Goal: Information Seeking & Learning: Learn about a topic

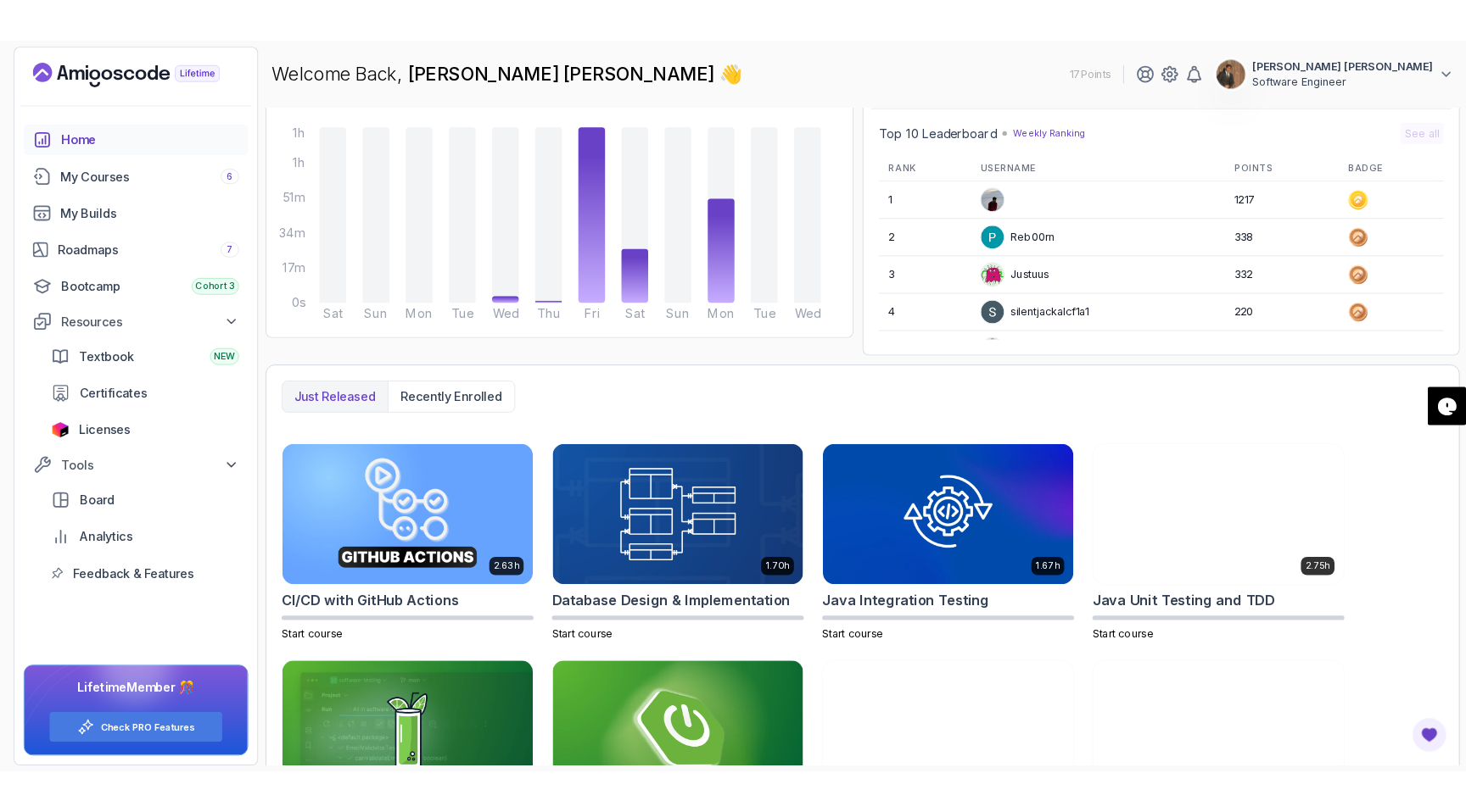
scroll to position [275, 0]
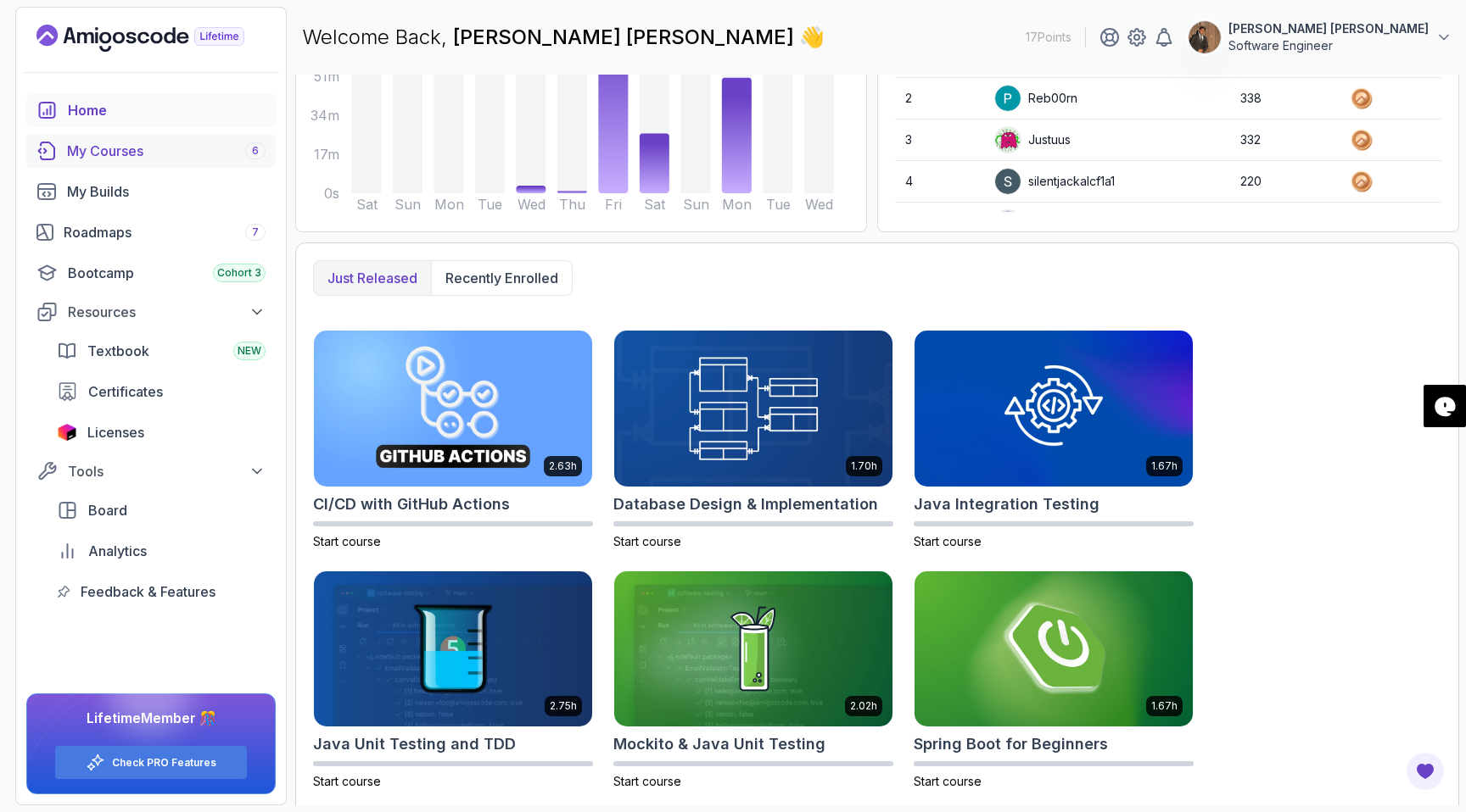
click at [105, 151] on div "My Courses 6" at bounding box center [166, 151] width 198 height 20
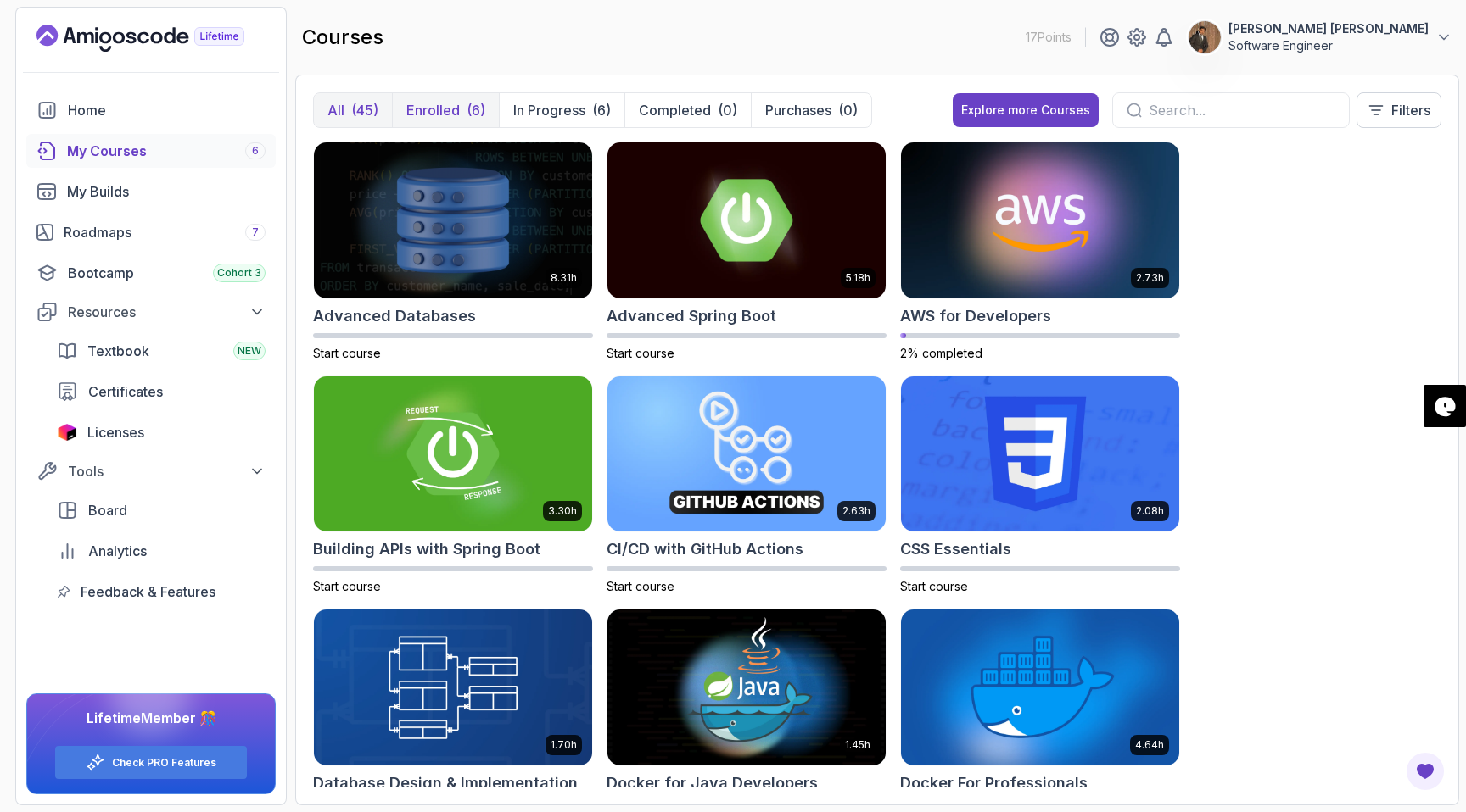
click at [456, 109] on p "Enrolled" at bounding box center [433, 110] width 53 height 20
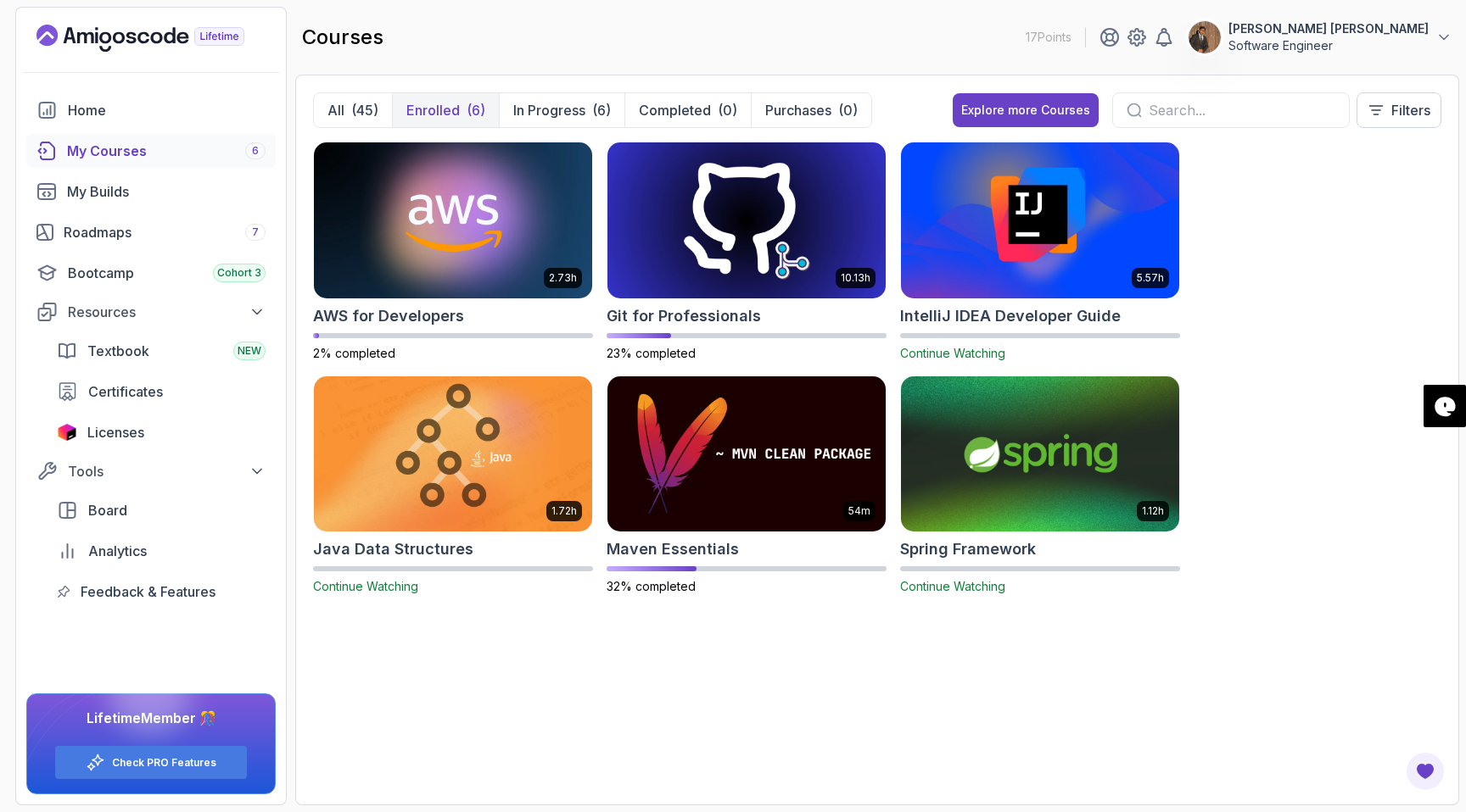
click at [992, 554] on h2 "Spring Framework" at bounding box center [968, 550] width 136 height 24
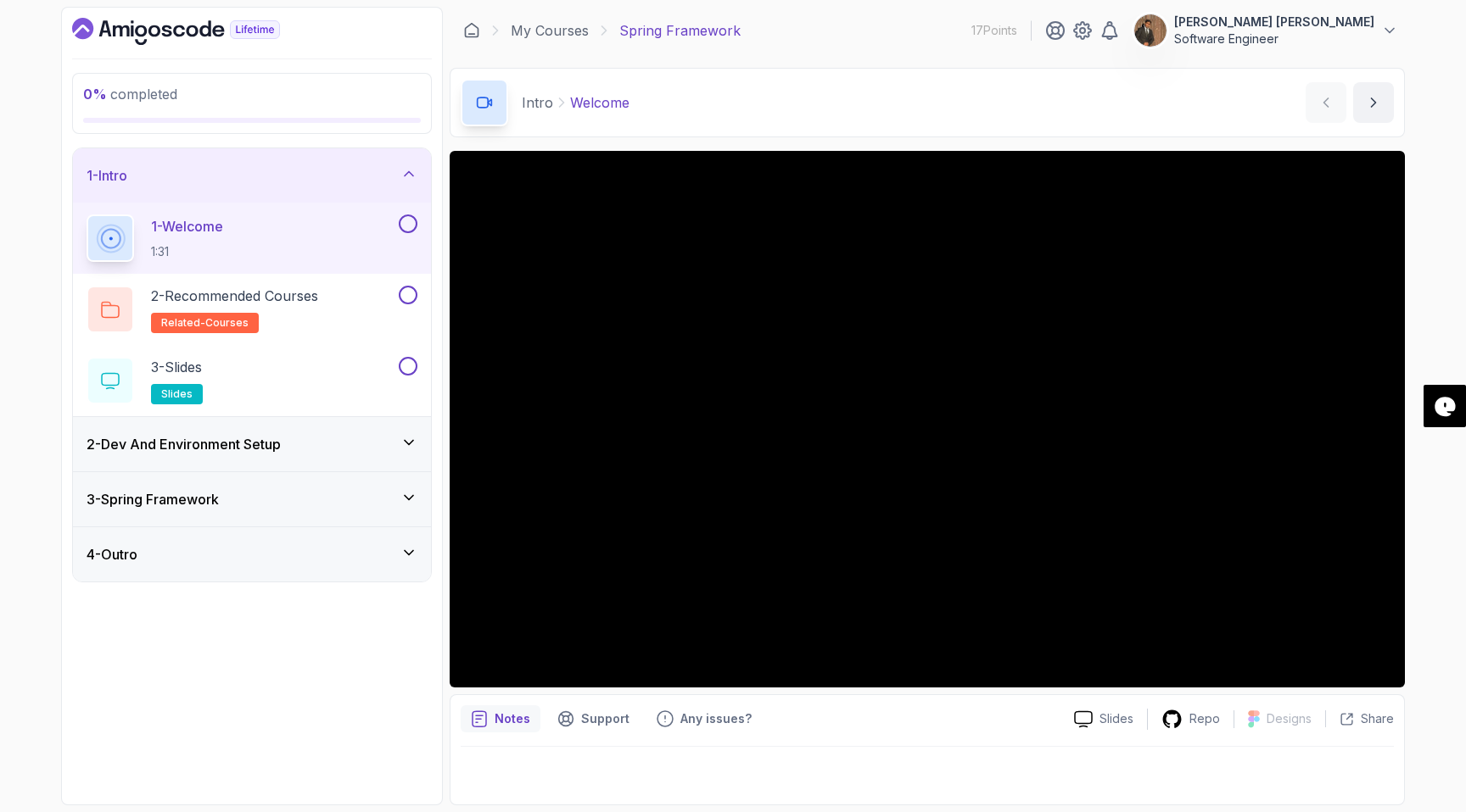
click at [393, 440] on div "2 - Dev And Environment Setup" at bounding box center [251, 444] width 331 height 20
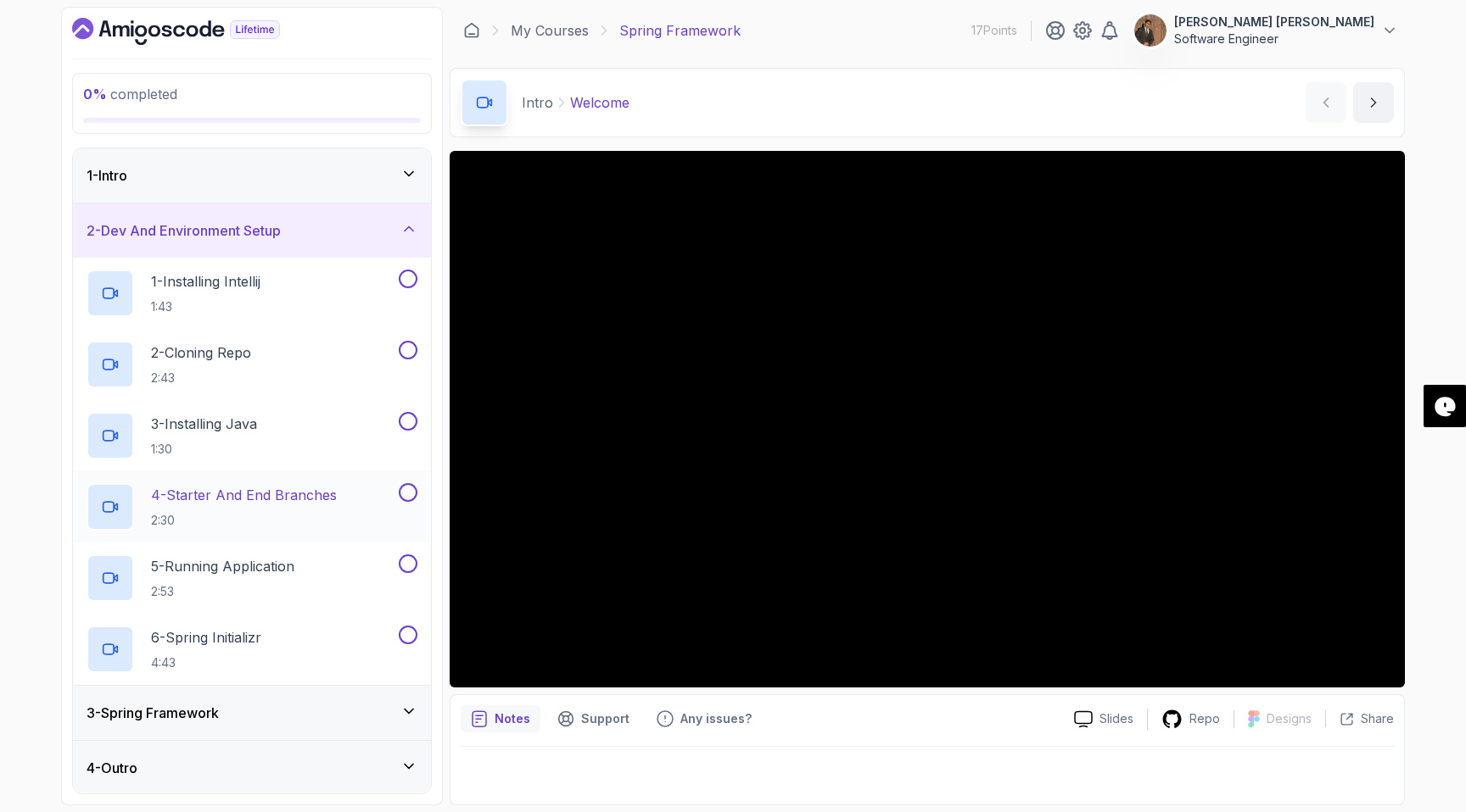
scroll to position [2, 0]
click at [344, 708] on div "3 - Spring Framework" at bounding box center [251, 711] width 331 height 20
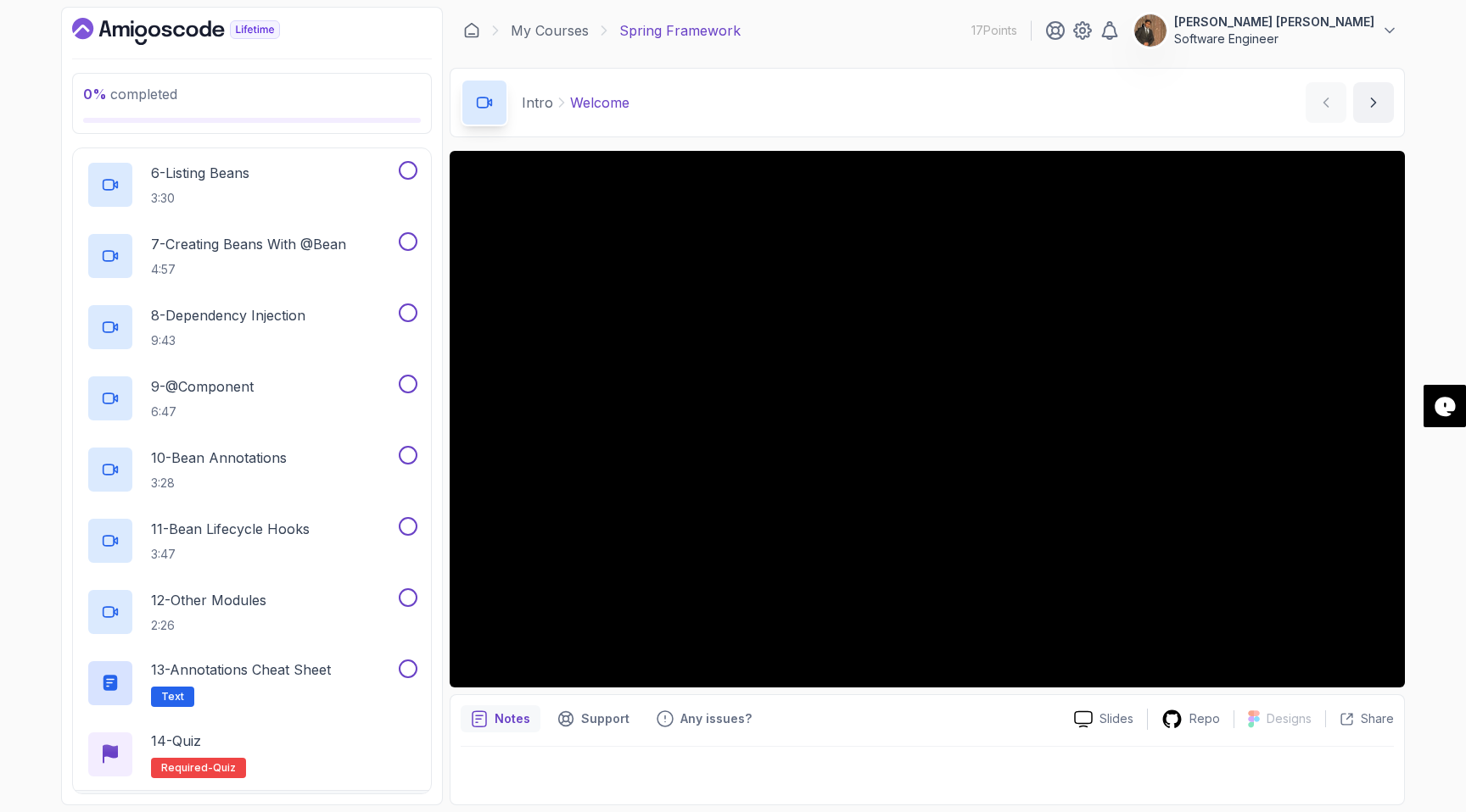
scroll to position [571, 0]
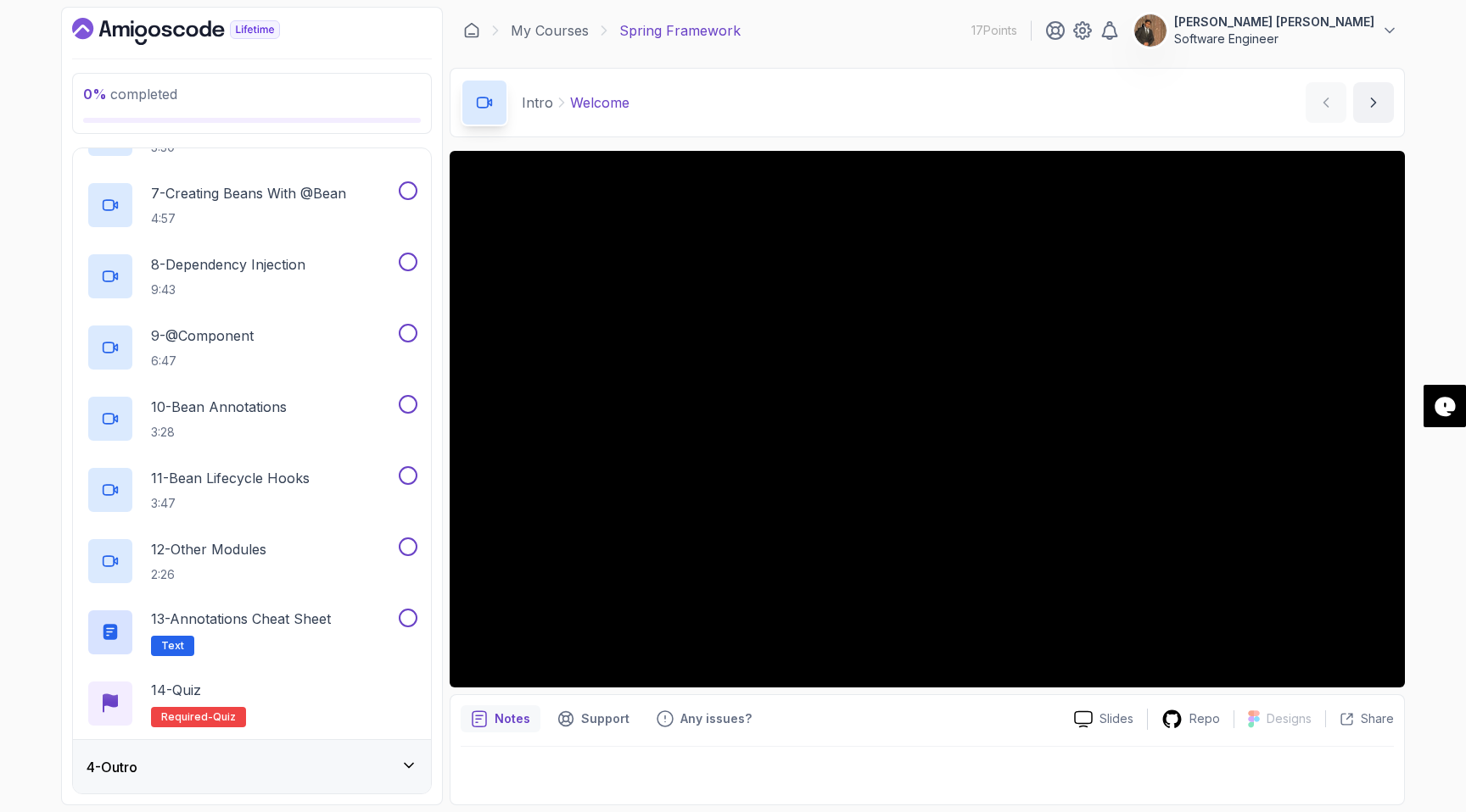
click at [374, 752] on div "4 - Outro" at bounding box center [252, 767] width 358 height 54
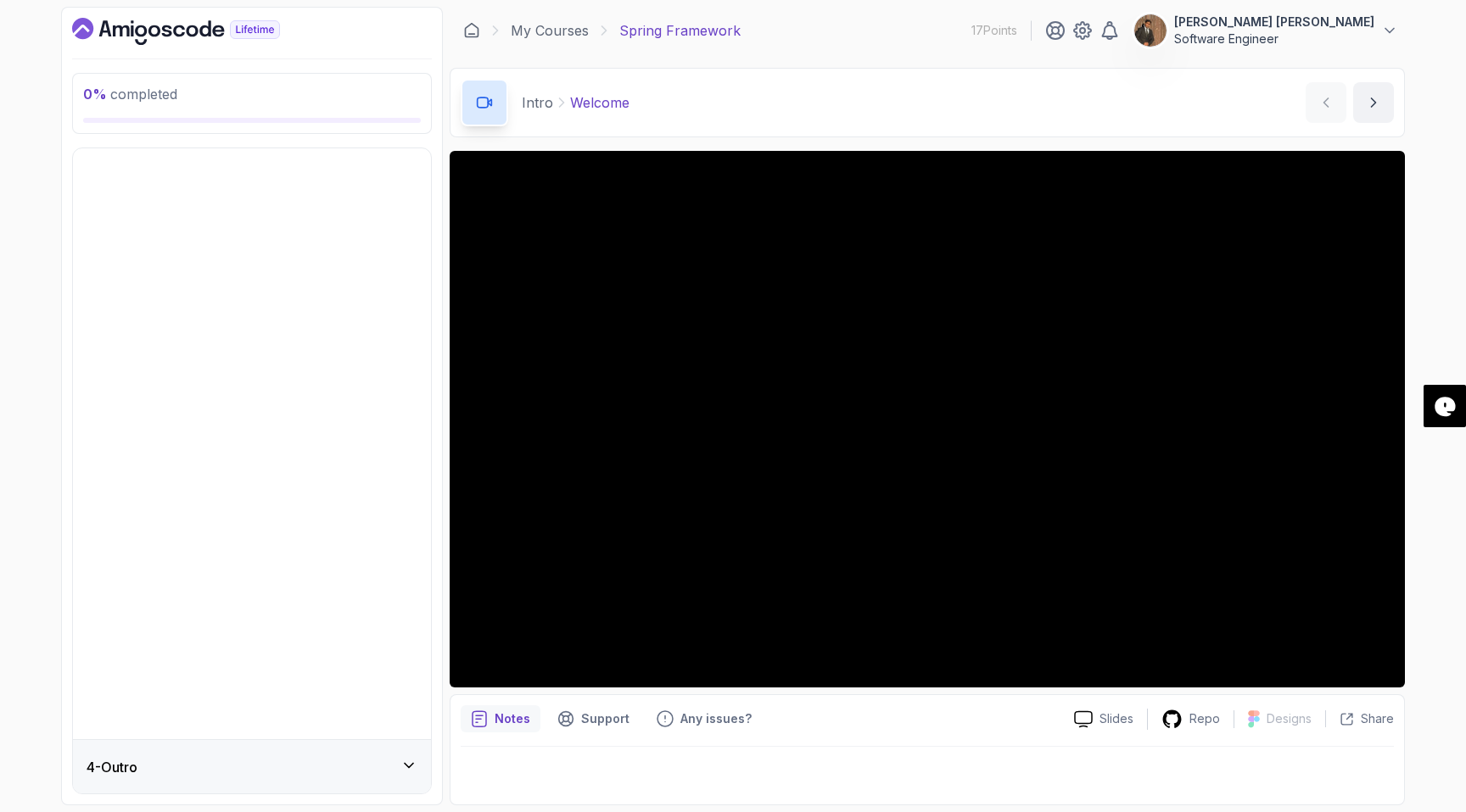
scroll to position [0, 0]
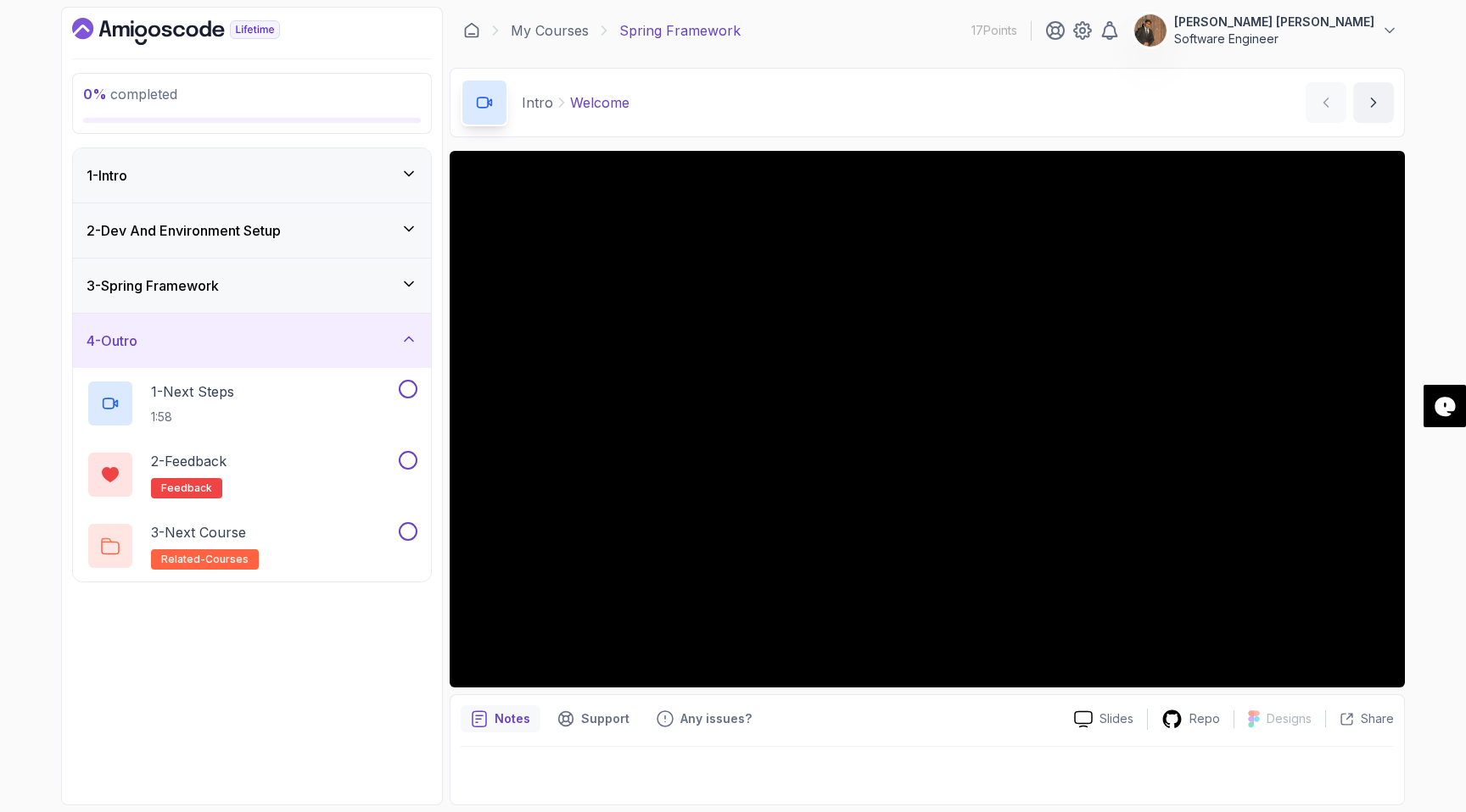
click at [411, 331] on icon at bounding box center [409, 339] width 17 height 17
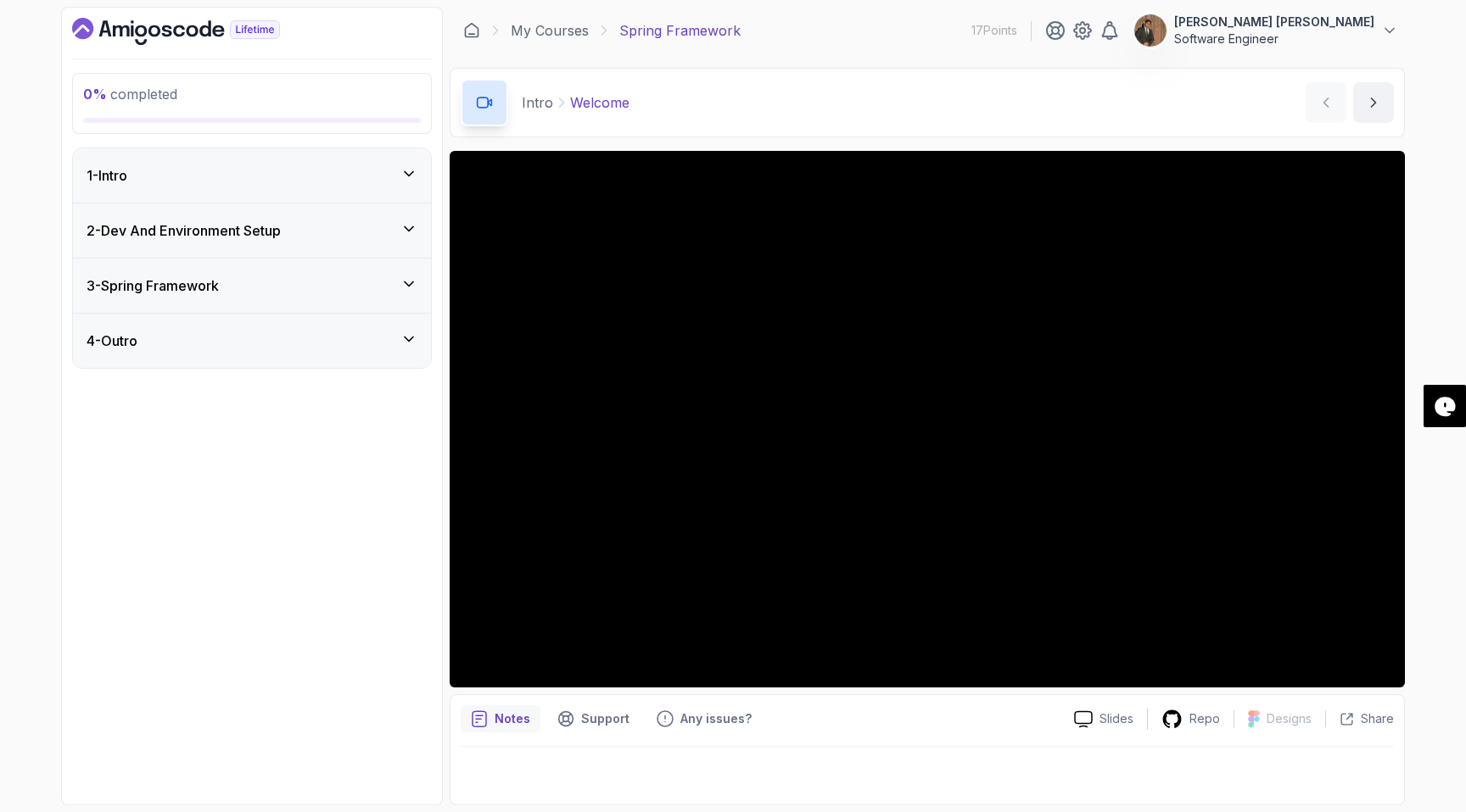
click at [370, 177] on div "1 - Intro" at bounding box center [251, 175] width 331 height 20
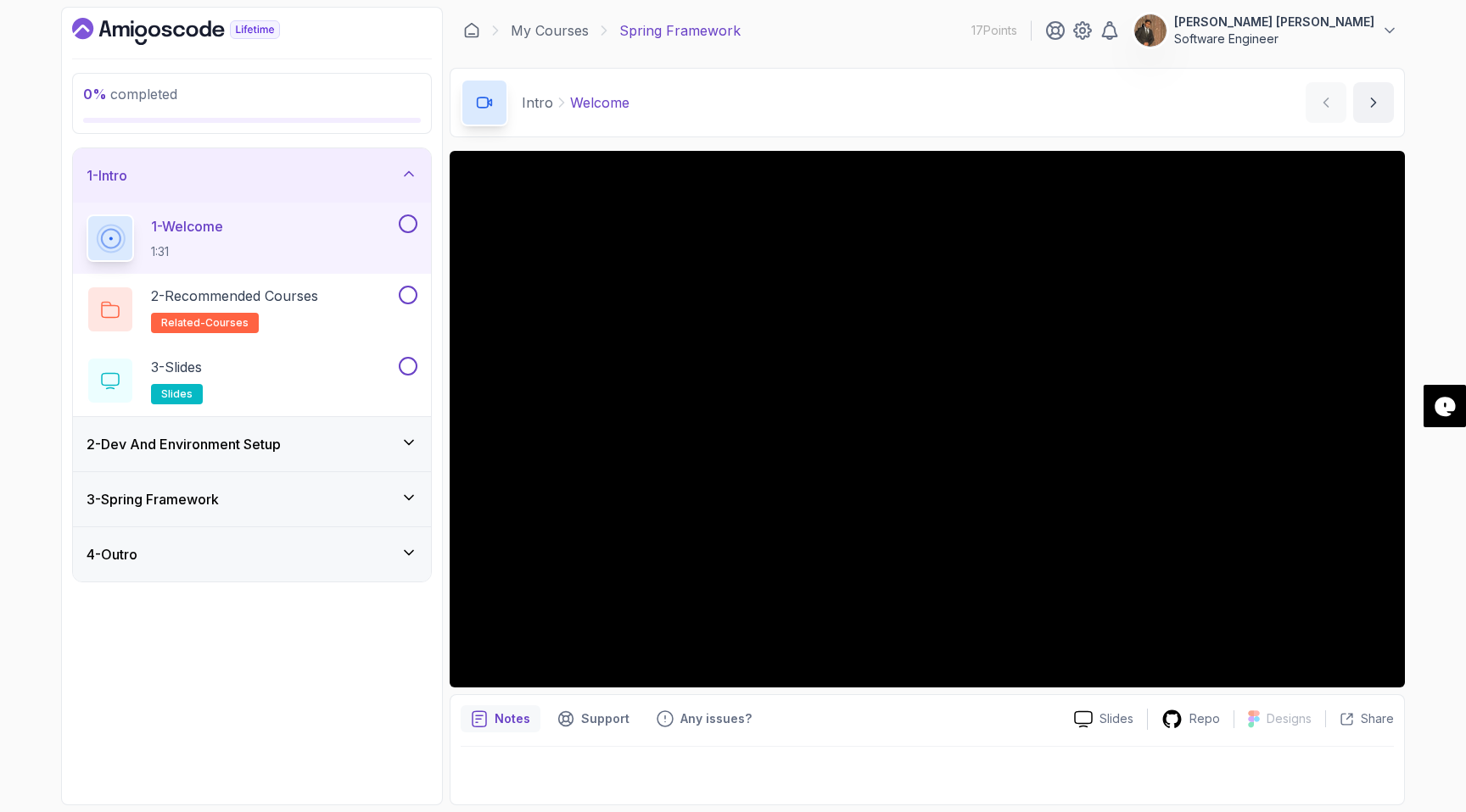
click at [388, 237] on div "1 - Welcome 1:31" at bounding box center [240, 238] width 309 height 48
click at [412, 230] on button at bounding box center [408, 224] width 18 height 18
click at [335, 670] on div "4 % completed 1 - Intro 1 - Welcome 1:31 2 - Recommended Courses related-course…" at bounding box center [252, 406] width 381 height 799
click at [413, 438] on icon at bounding box center [409, 443] width 17 height 17
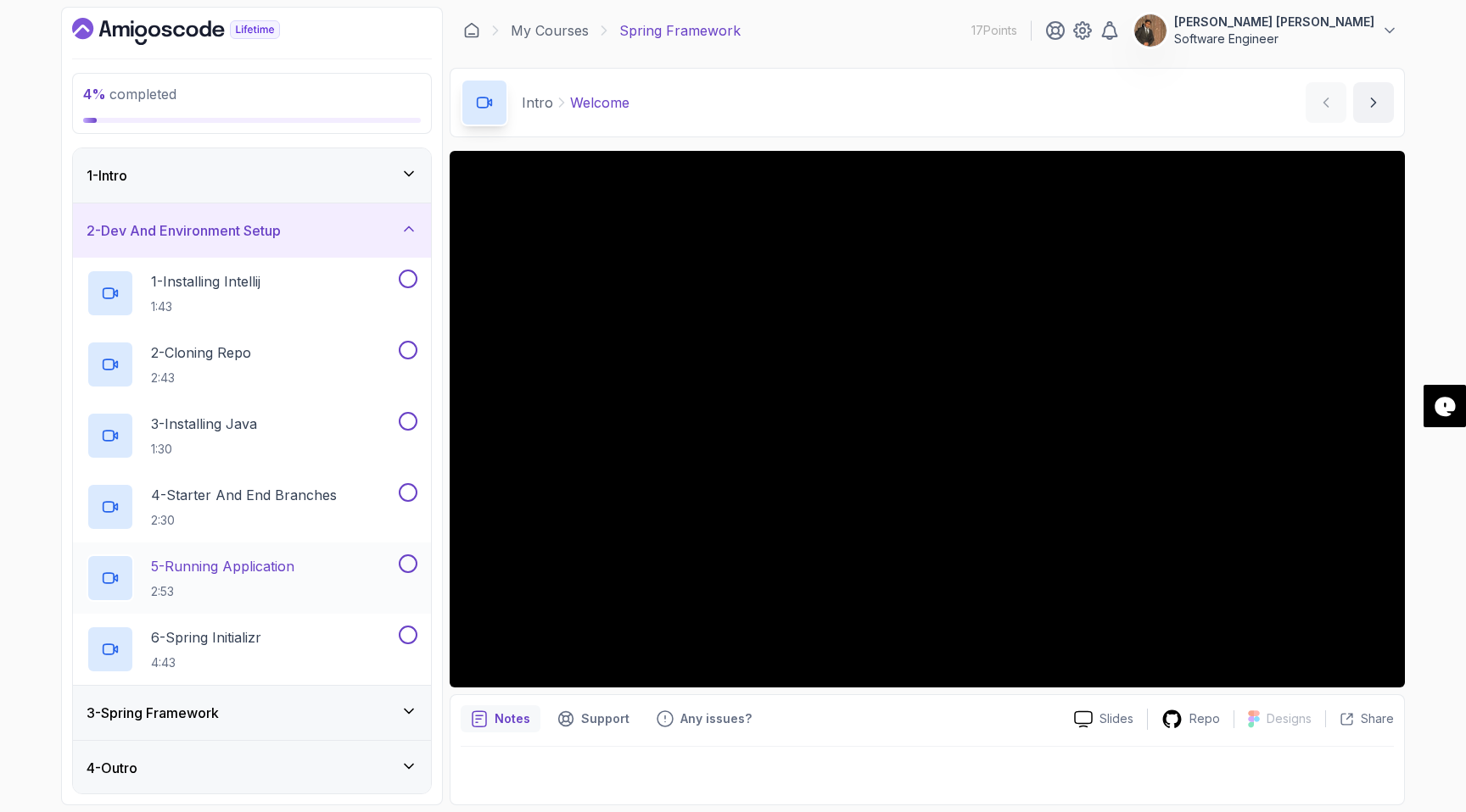
scroll to position [2, 0]
click at [413, 232] on icon at bounding box center [409, 227] width 17 height 17
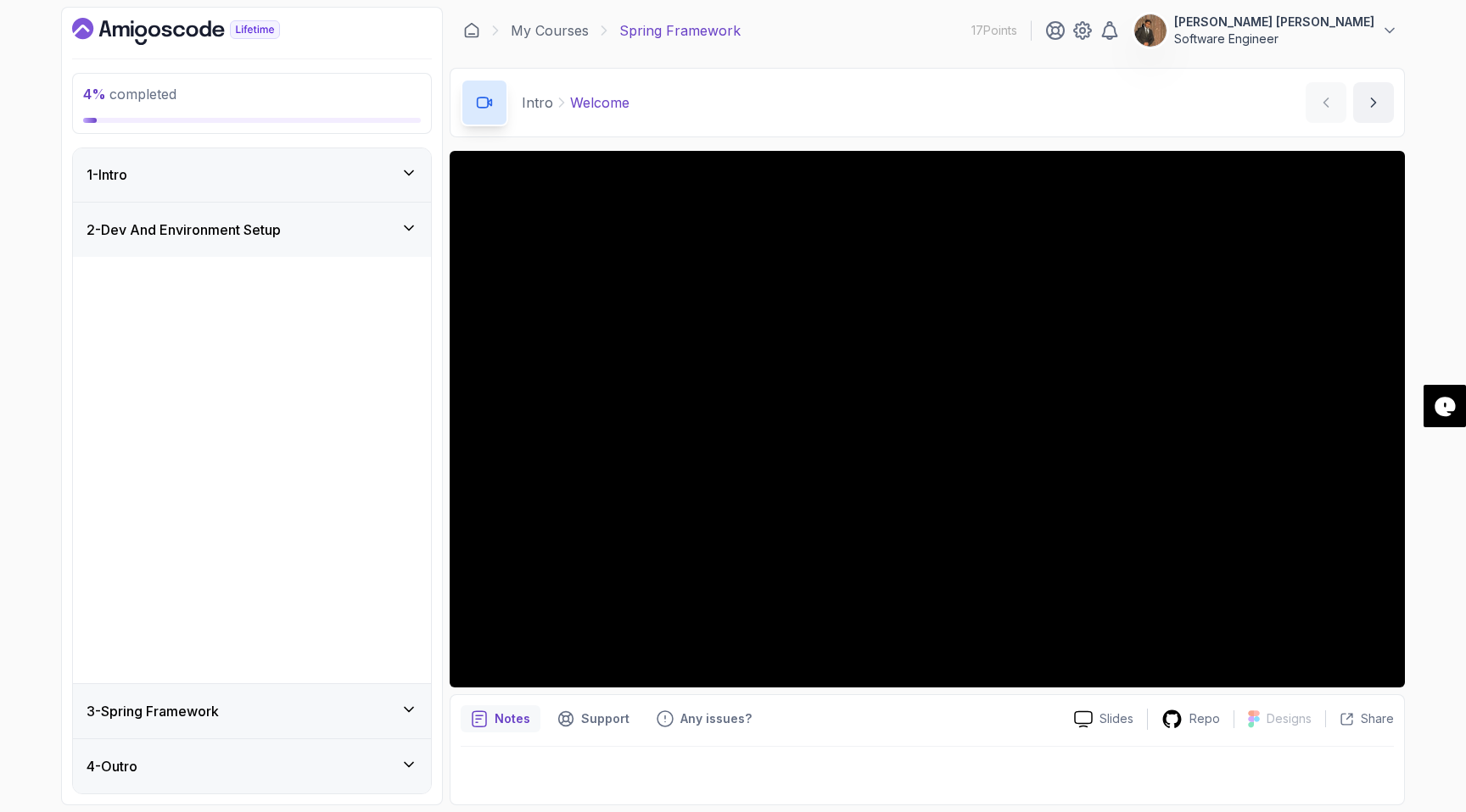
scroll to position [0, 0]
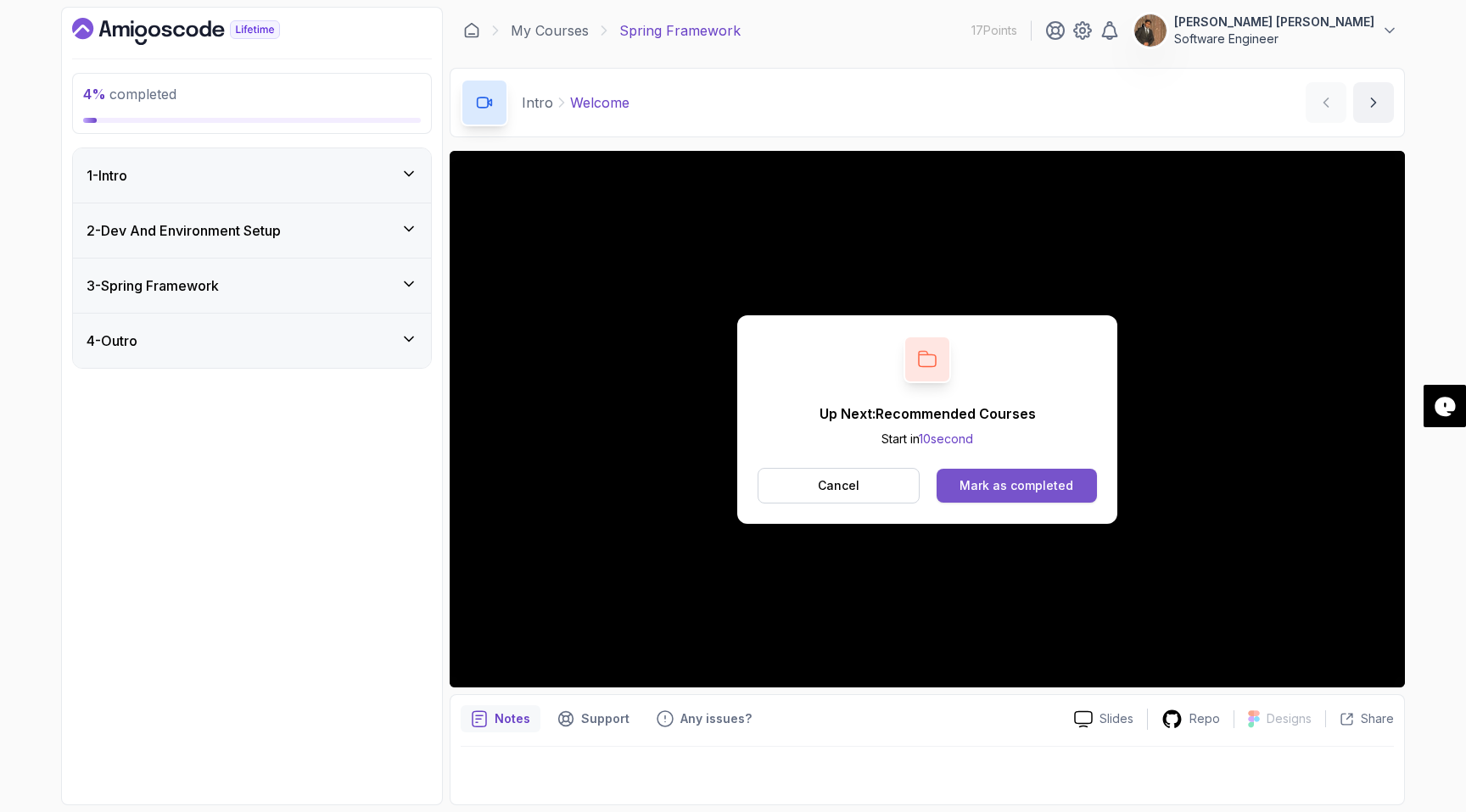
click at [1014, 493] on div "Mark as completed" at bounding box center [1016, 486] width 114 height 17
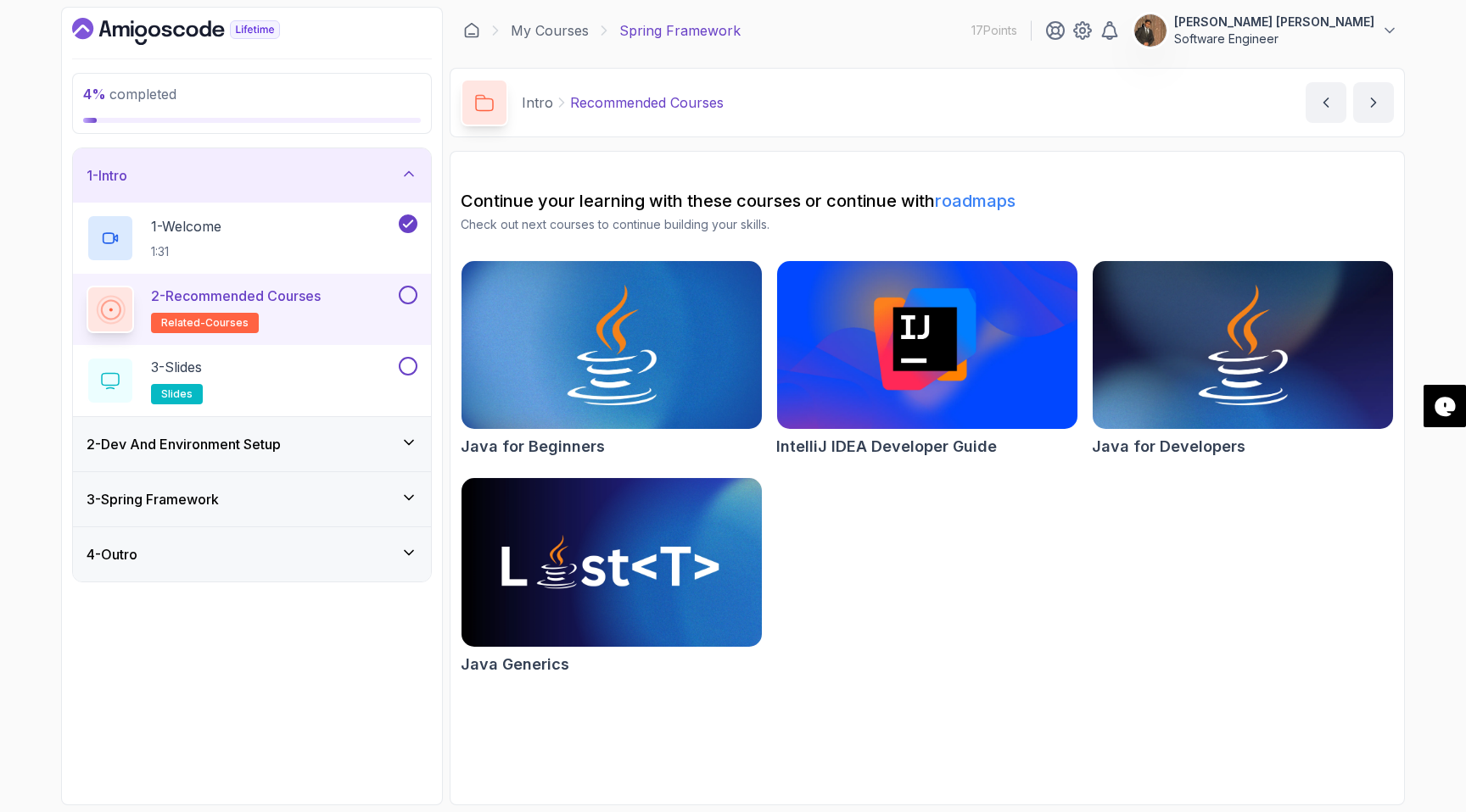
click at [314, 310] on h2 "2 - Recommended Courses related-courses" at bounding box center [236, 310] width 170 height 48
click at [408, 295] on button at bounding box center [408, 295] width 18 height 18
click at [409, 372] on button at bounding box center [408, 367] width 18 height 18
click at [300, 380] on div "3 - Slides slides" at bounding box center [240, 381] width 309 height 48
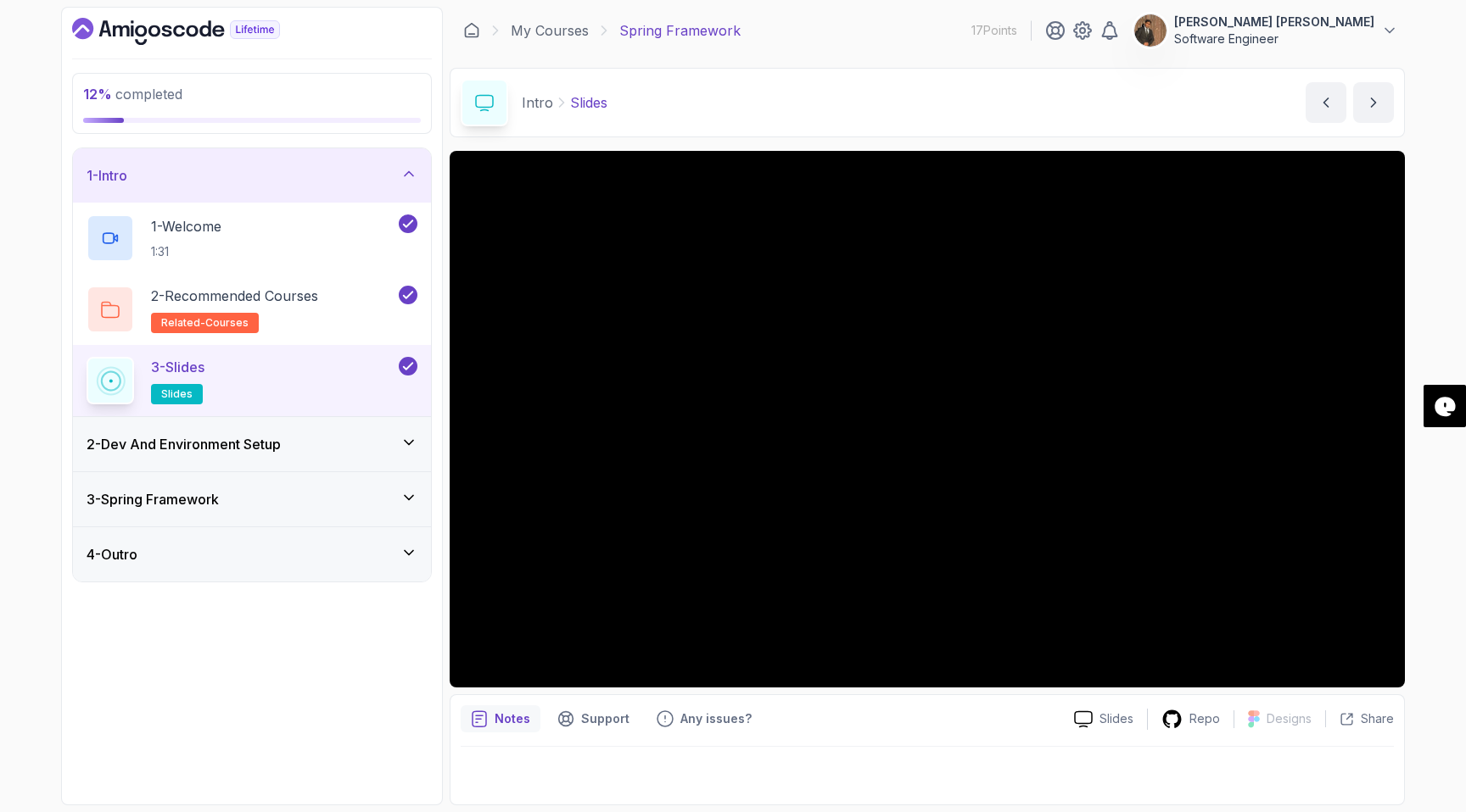
click at [398, 449] on div "2 - Dev And Environment Setup" at bounding box center [251, 444] width 331 height 20
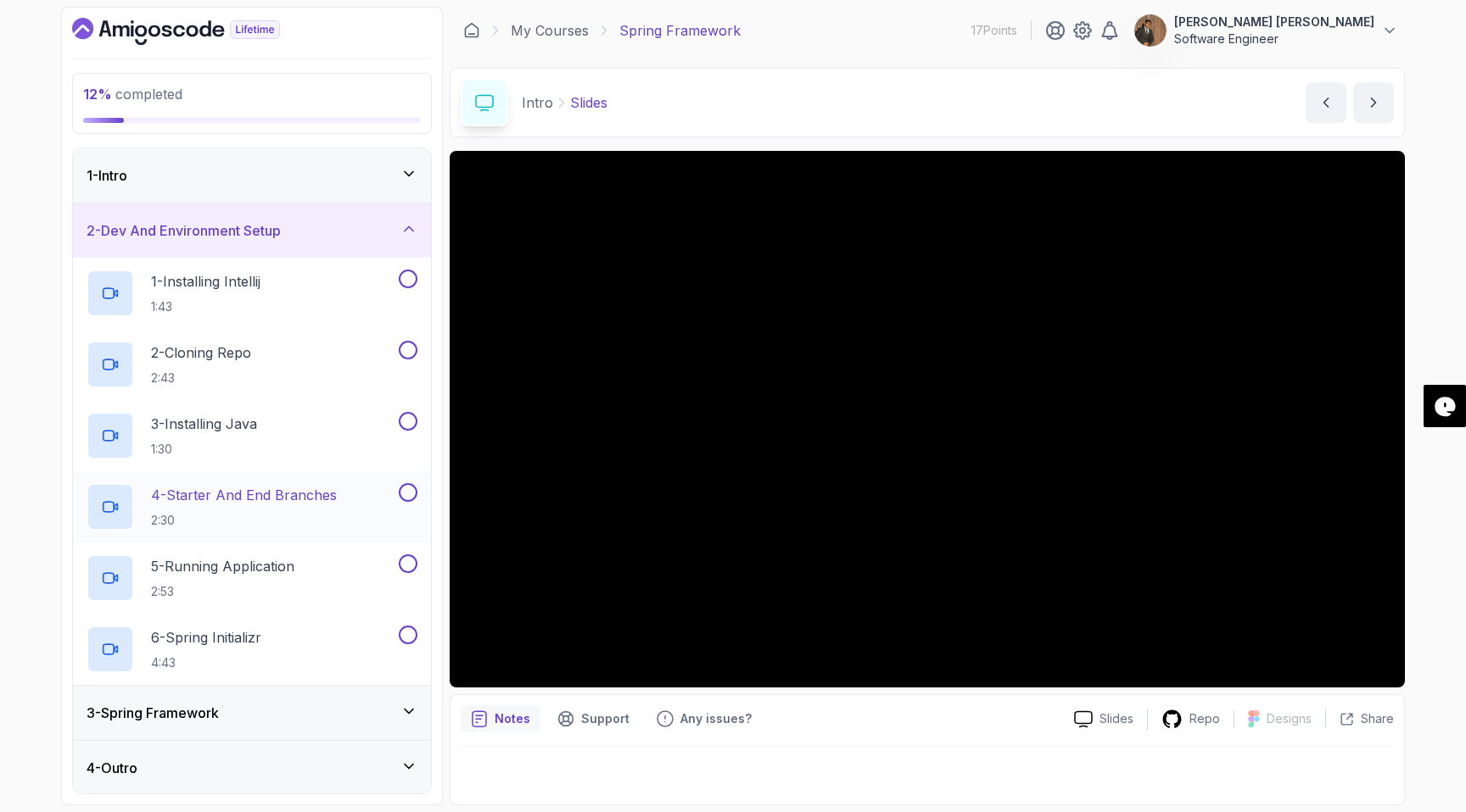
scroll to position [2, 0]
click at [395, 284] on div at bounding box center [406, 277] width 22 height 18
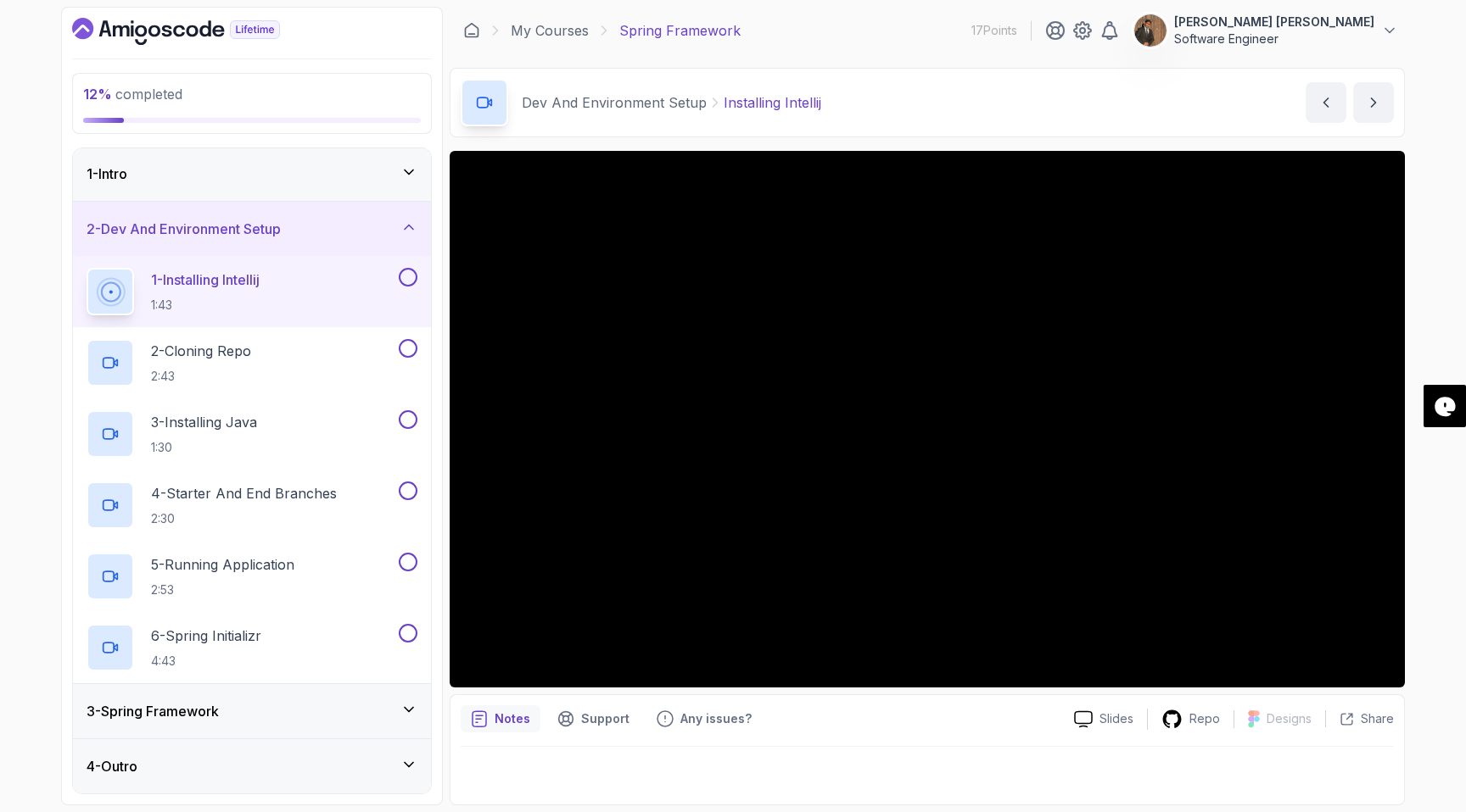
click at [269, 717] on div "3 - Spring Framework" at bounding box center [251, 711] width 331 height 20
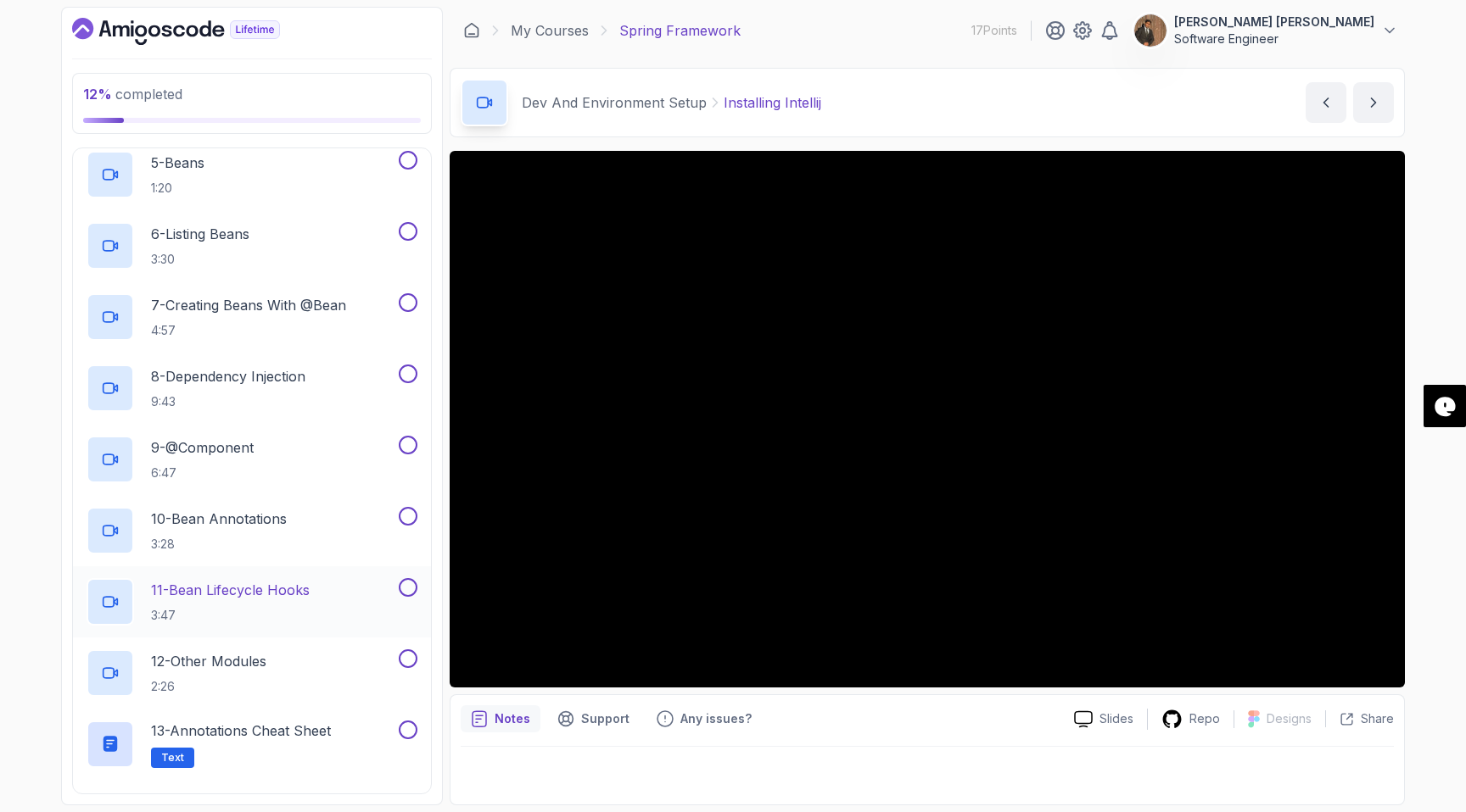
scroll to position [571, 0]
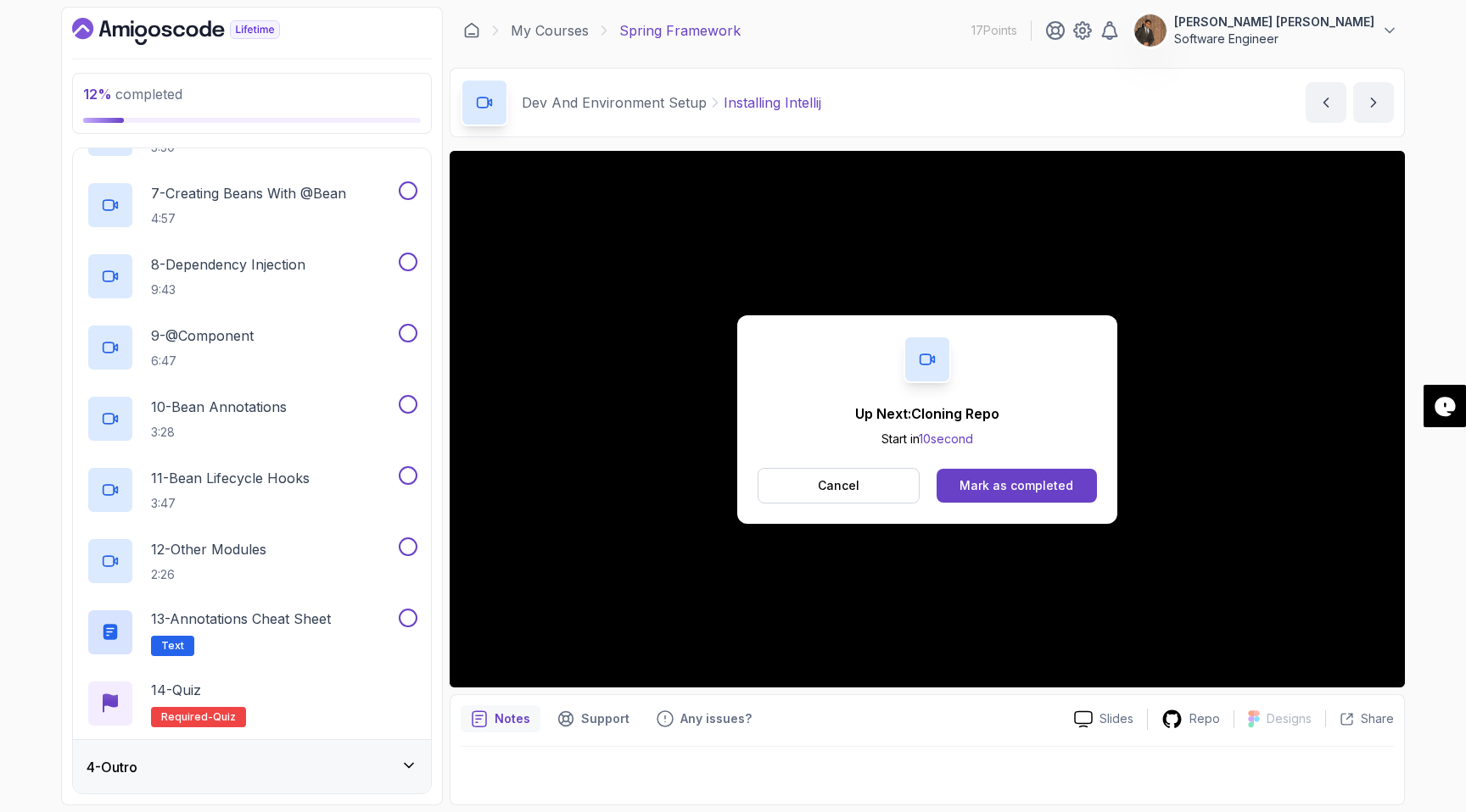
click at [405, 761] on icon at bounding box center [409, 765] width 17 height 17
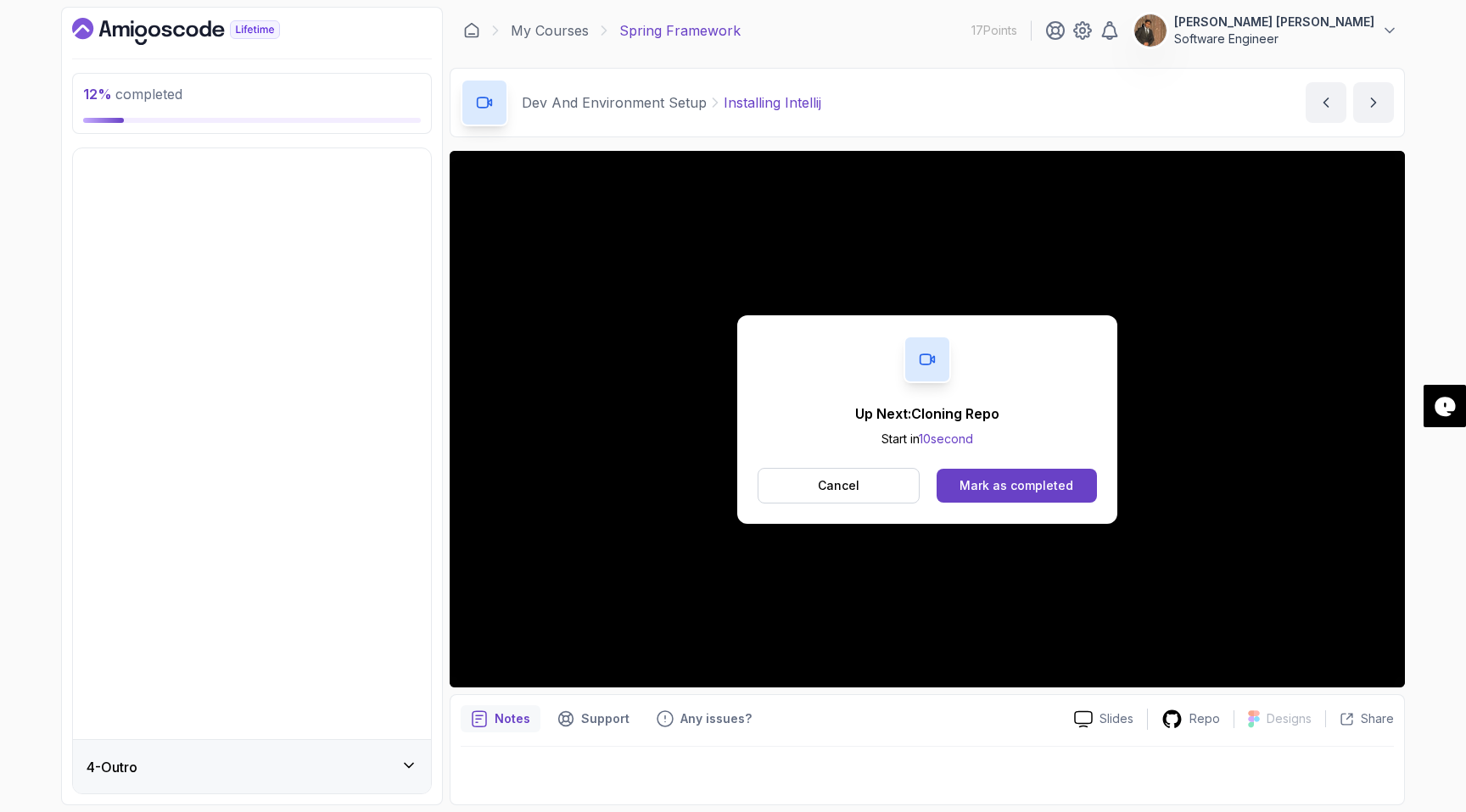
scroll to position [0, 0]
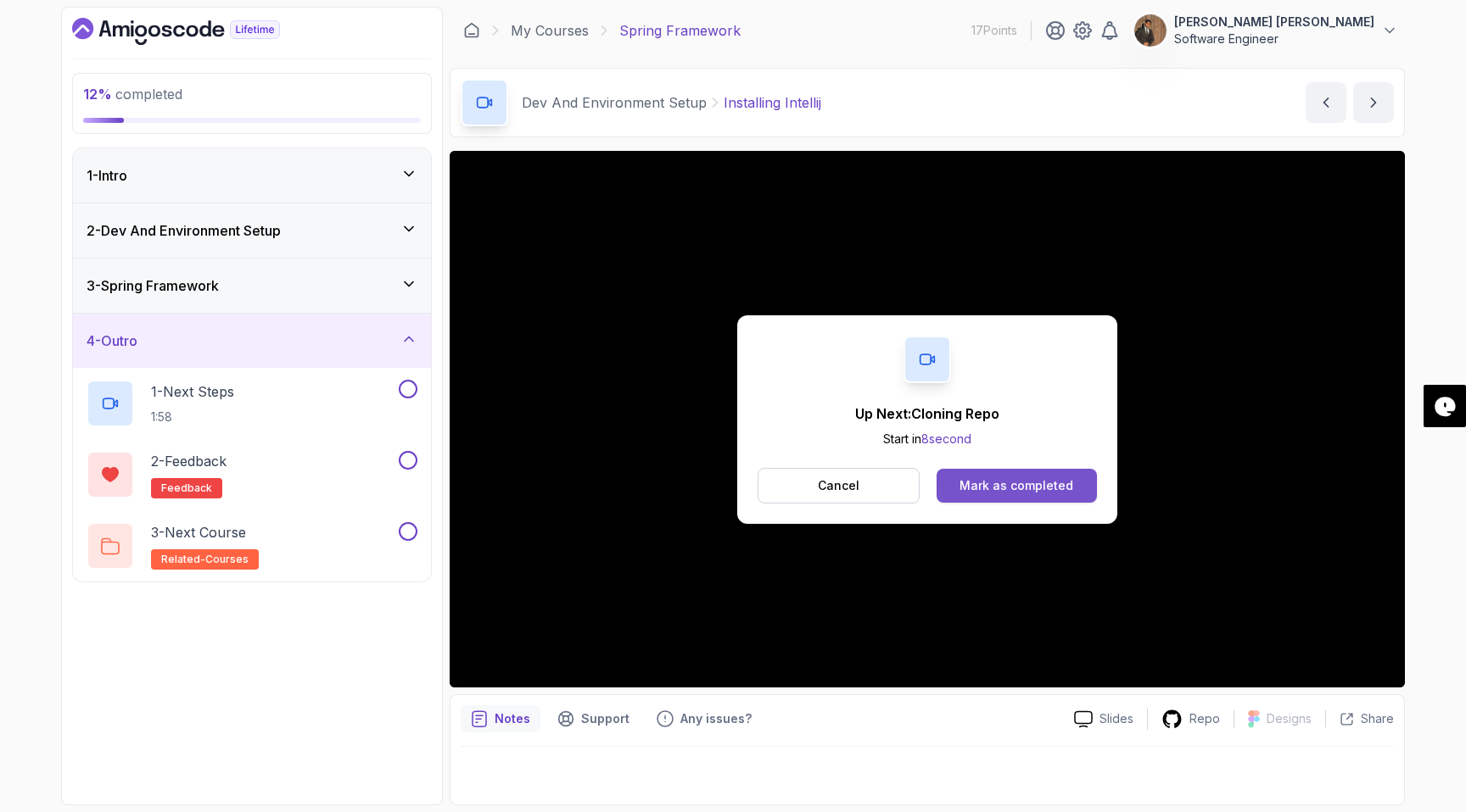
click at [1004, 477] on div "Mark as completed" at bounding box center [1016, 486] width 114 height 17
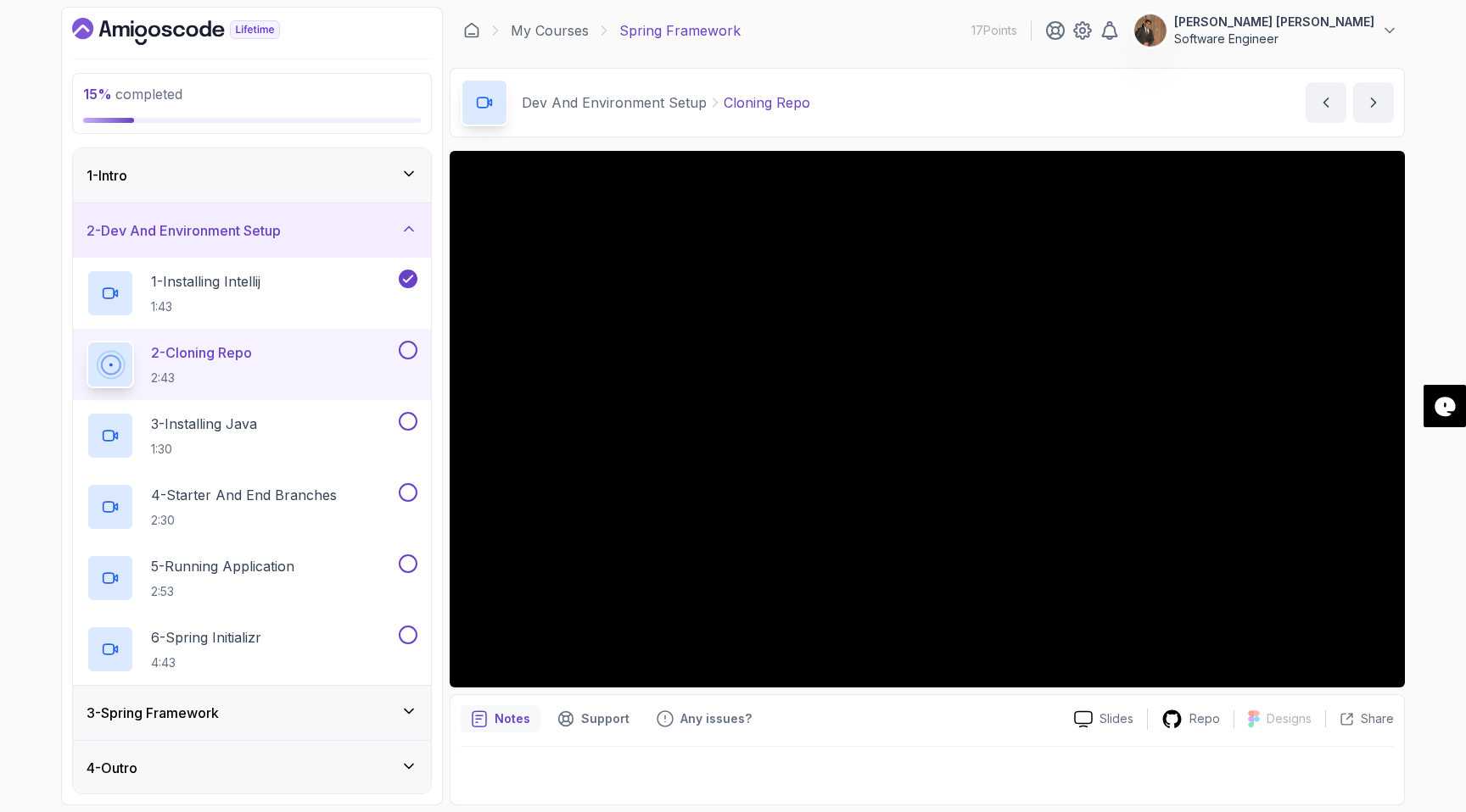
click at [516, 723] on p "Notes" at bounding box center [512, 719] width 36 height 17
click at [504, 719] on p "Notes" at bounding box center [512, 719] width 36 height 17
click at [603, 723] on p "Support" at bounding box center [605, 719] width 49 height 17
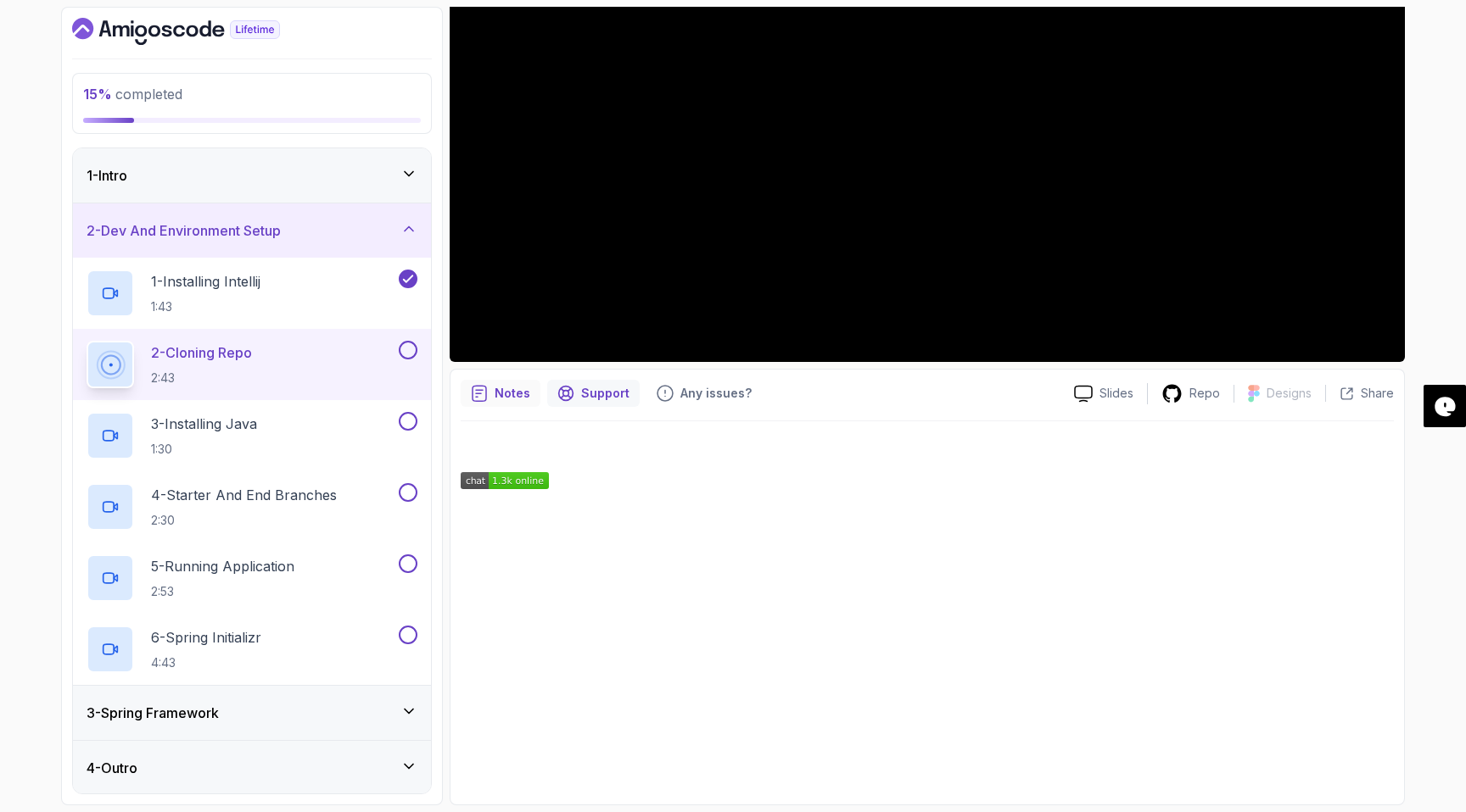
click at [514, 391] on p "Notes" at bounding box center [512, 393] width 36 height 17
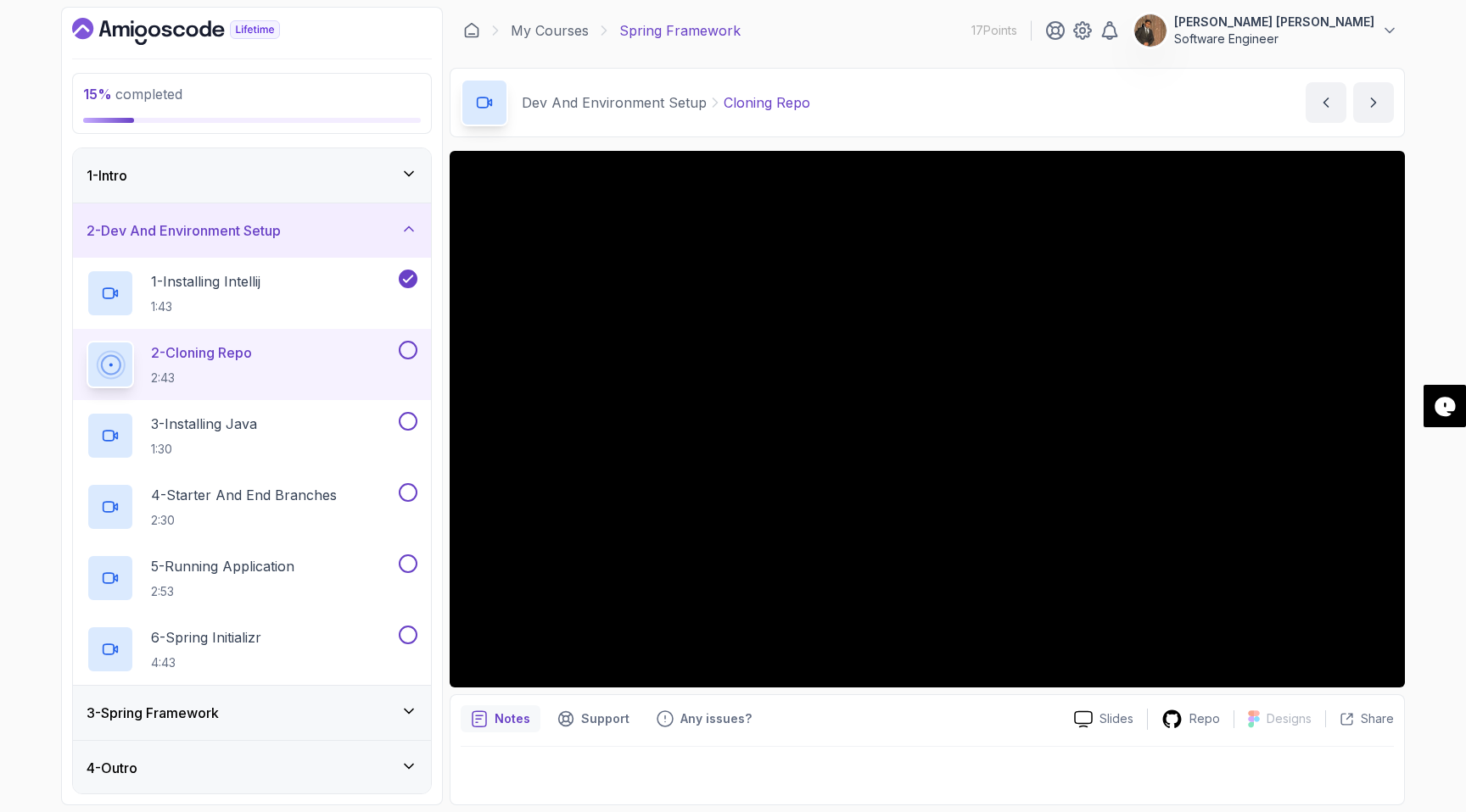
scroll to position [0, 0]
click at [581, 711] on p "Support" at bounding box center [605, 719] width 49 height 17
click at [702, 719] on p "Any issues?" at bounding box center [716, 719] width 72 height 17
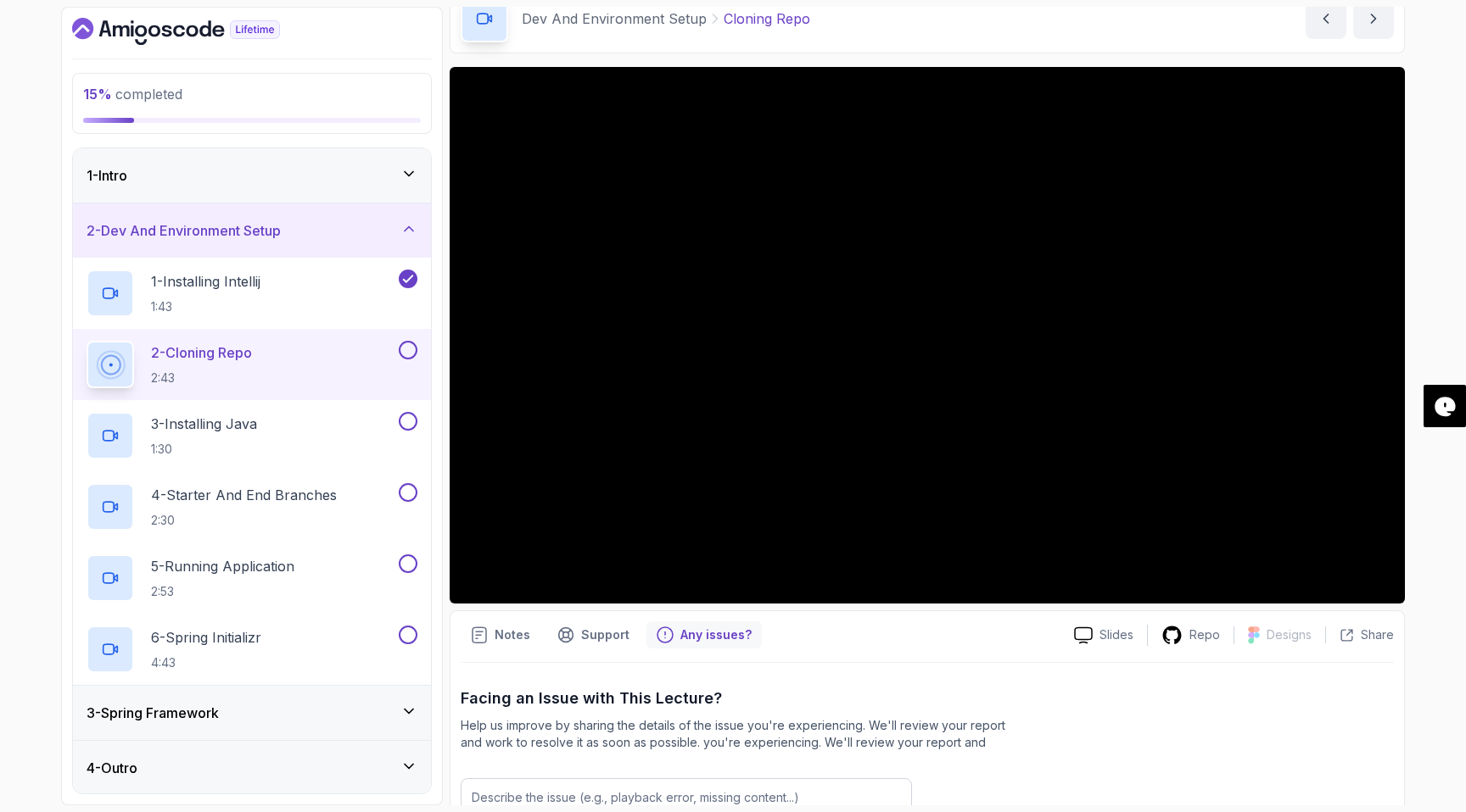
scroll to position [247, 0]
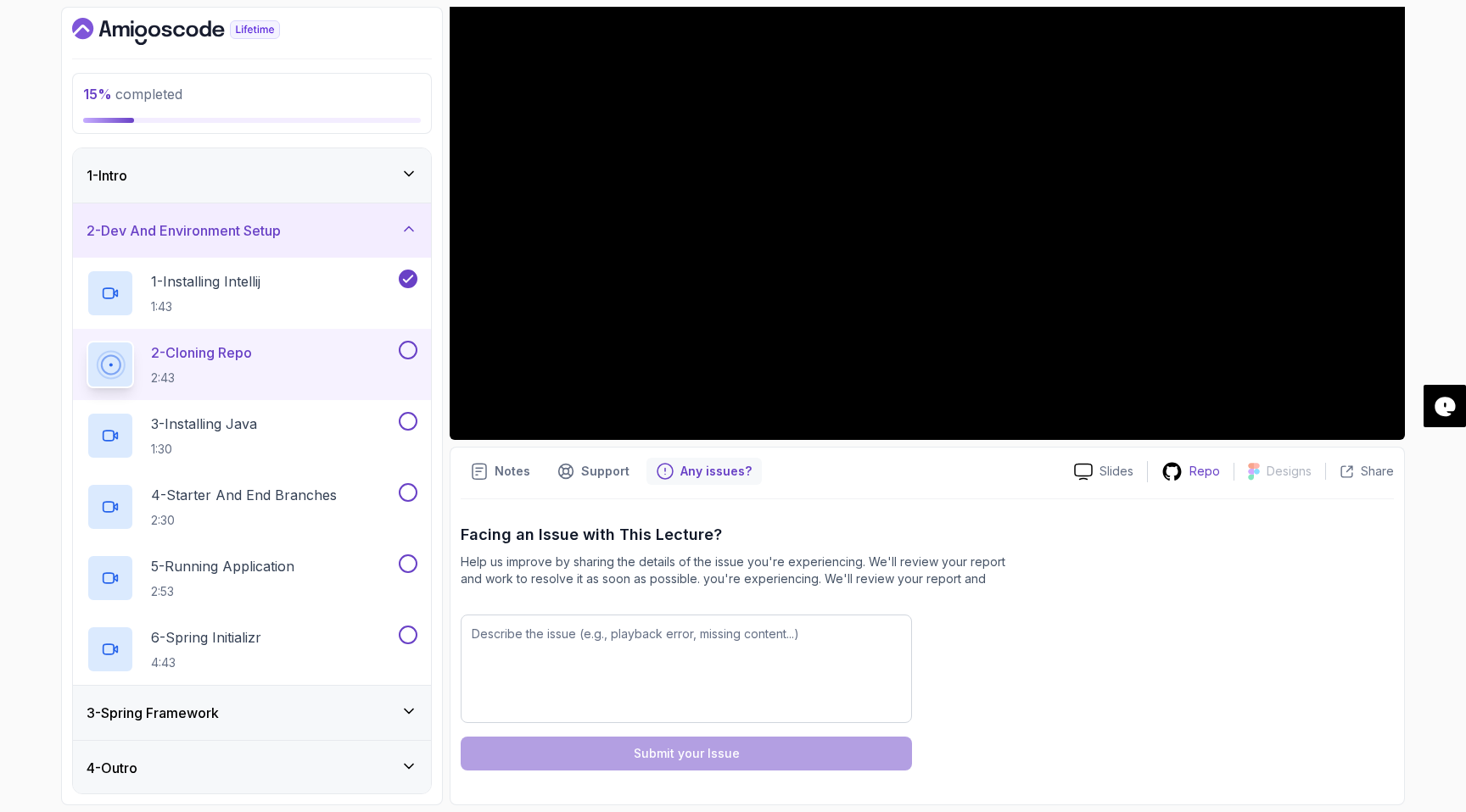
click at [1194, 469] on p "Repo" at bounding box center [1204, 471] width 30 height 17
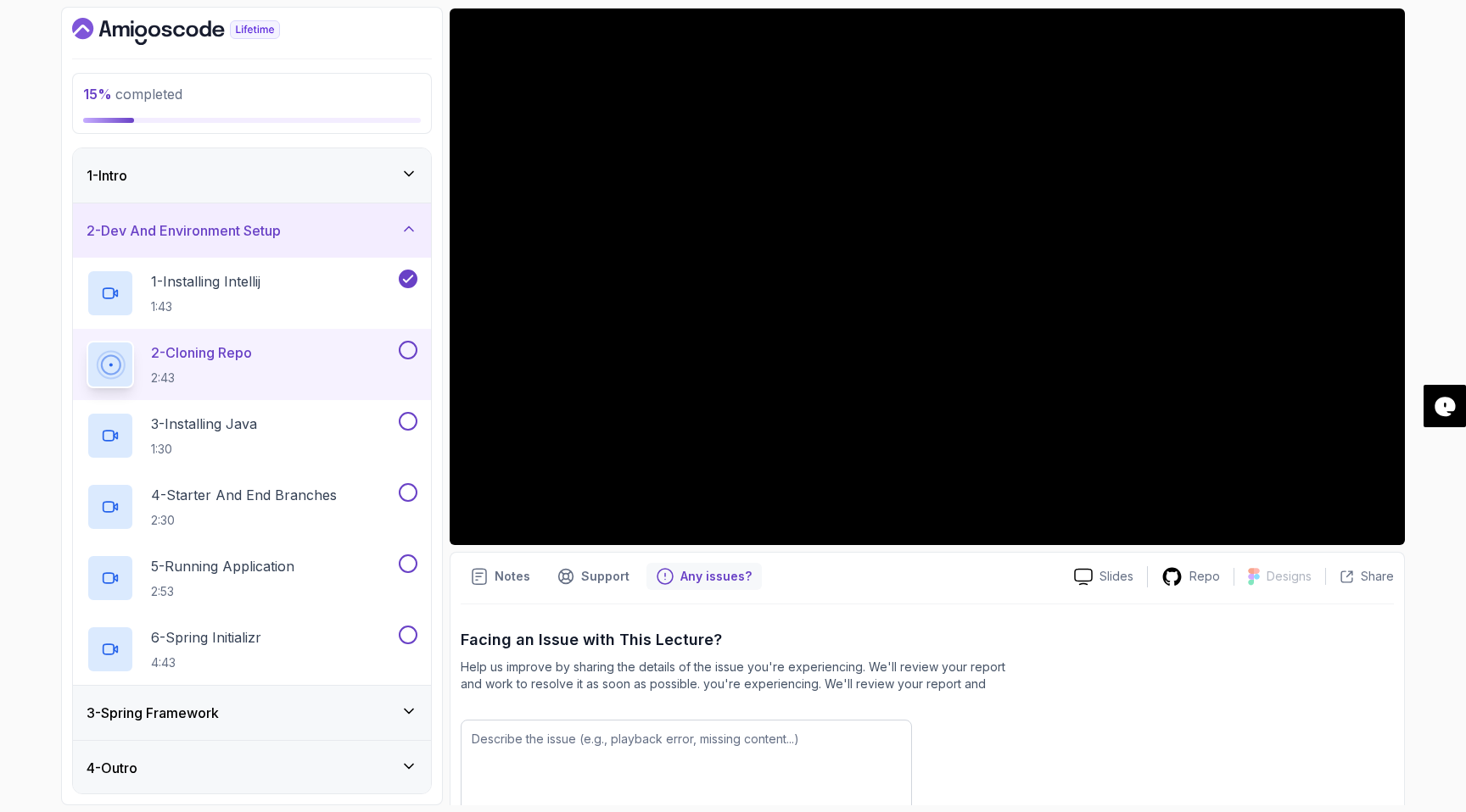
scroll to position [137, 0]
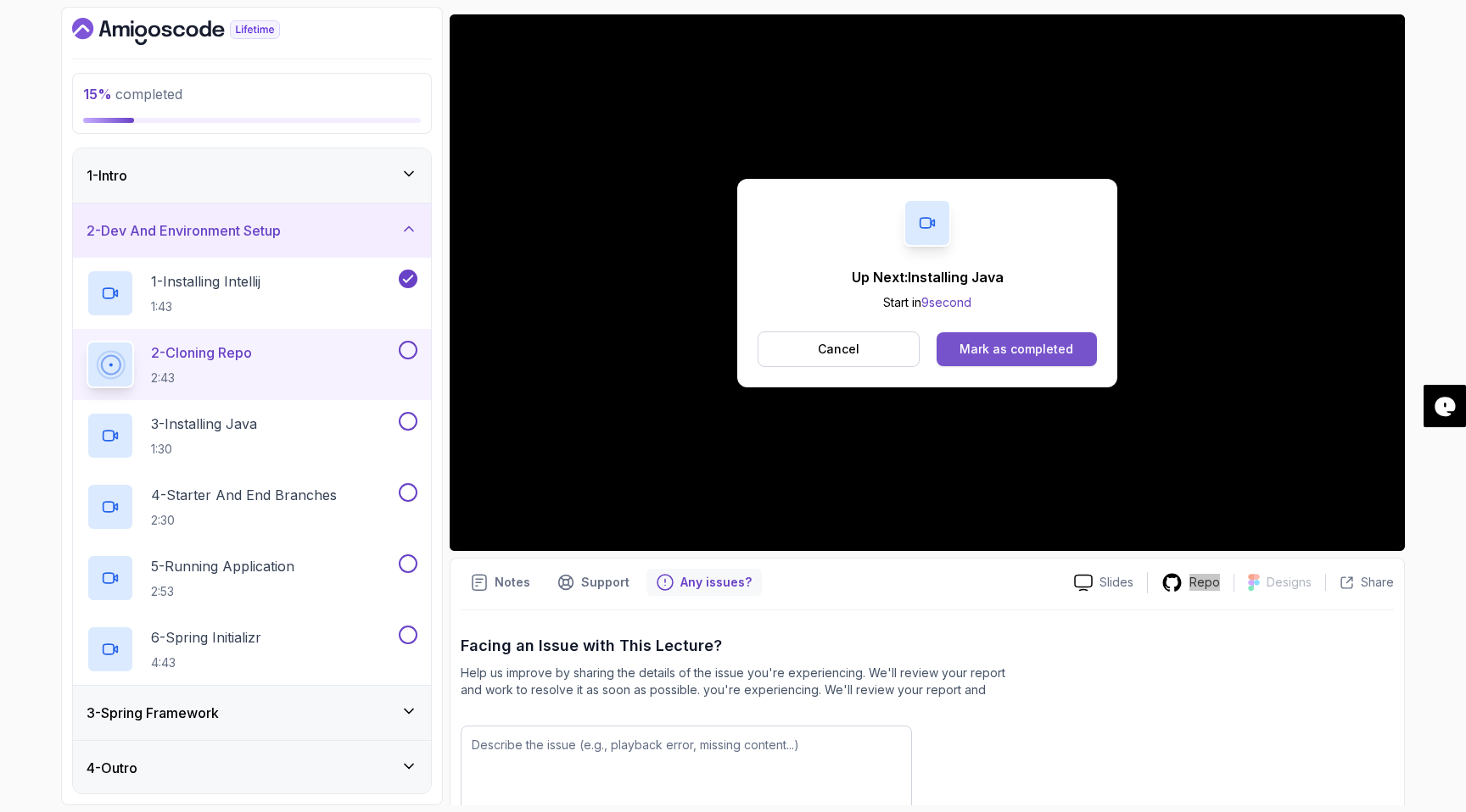
click at [969, 347] on div "Mark as completed" at bounding box center [1016, 349] width 114 height 17
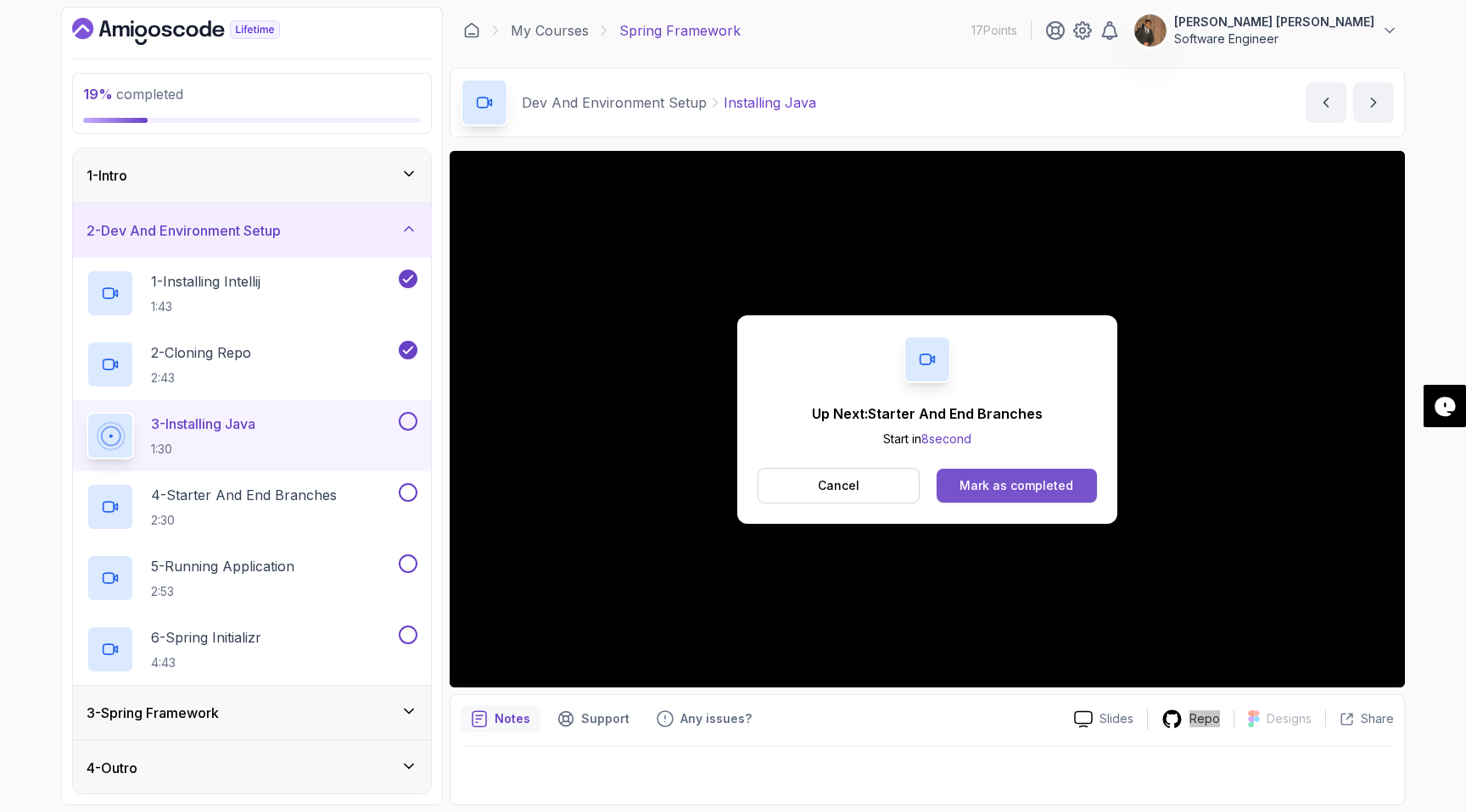
click at [1031, 487] on div "Mark as completed" at bounding box center [1016, 486] width 114 height 17
